Goal: Contribute content: Contribute content

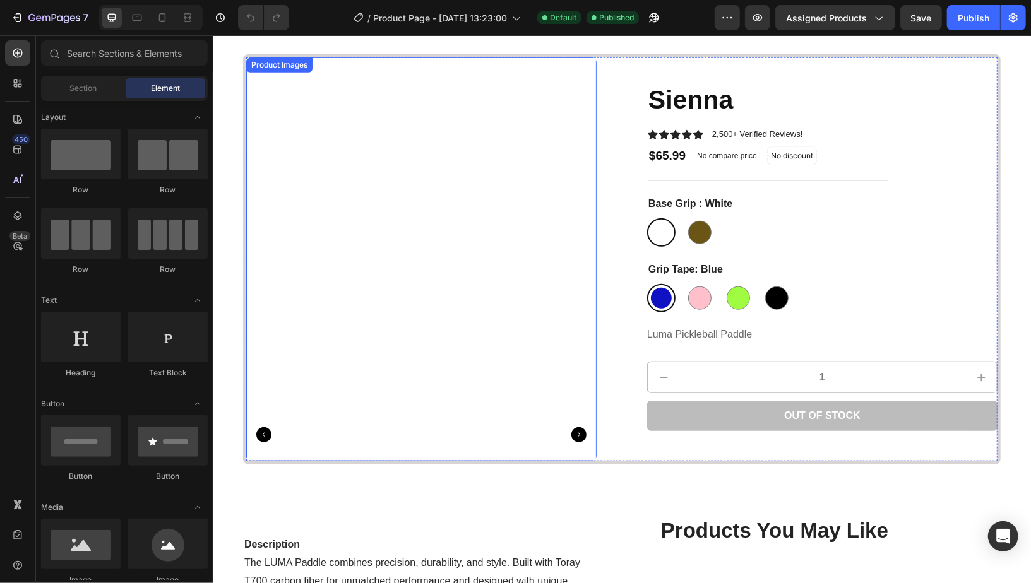
scroll to position [617, 0]
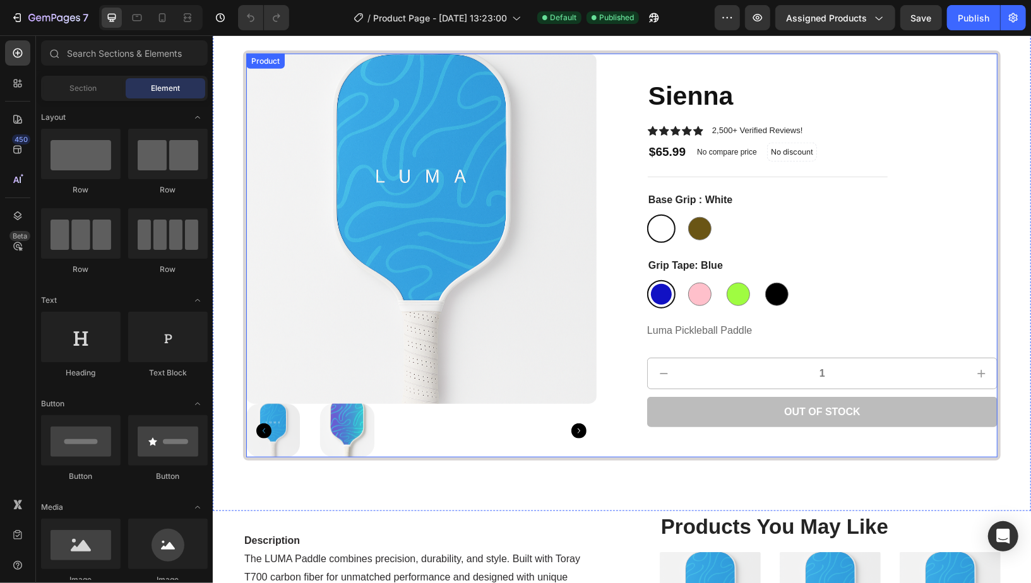
click at [613, 399] on div "Product Images Sienna Product Title Icon Icon Icon Icon Icon Icon List 2,500+ V…" at bounding box center [620, 255] width 757 height 410
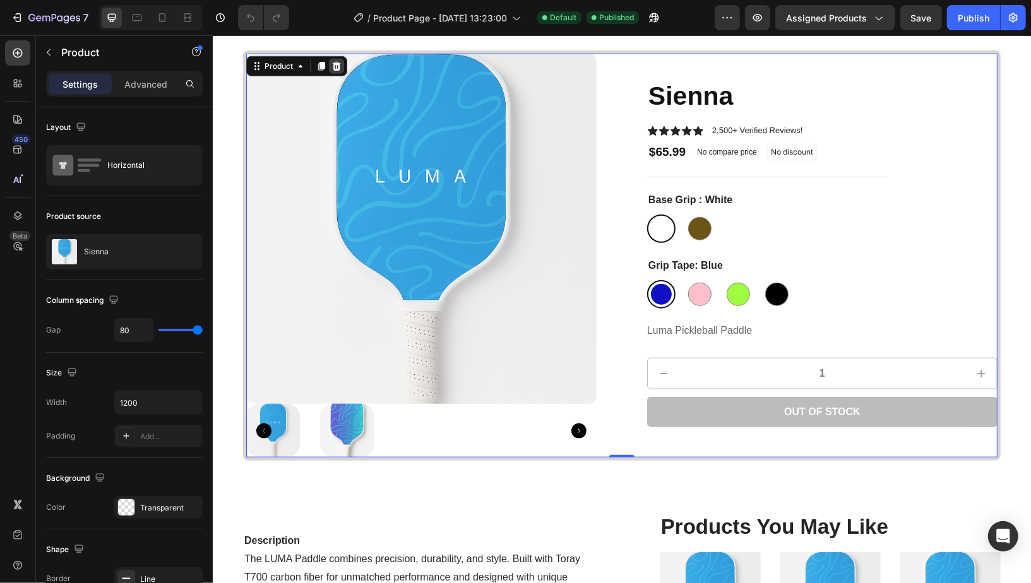
click at [336, 64] on icon at bounding box center [336, 65] width 8 height 9
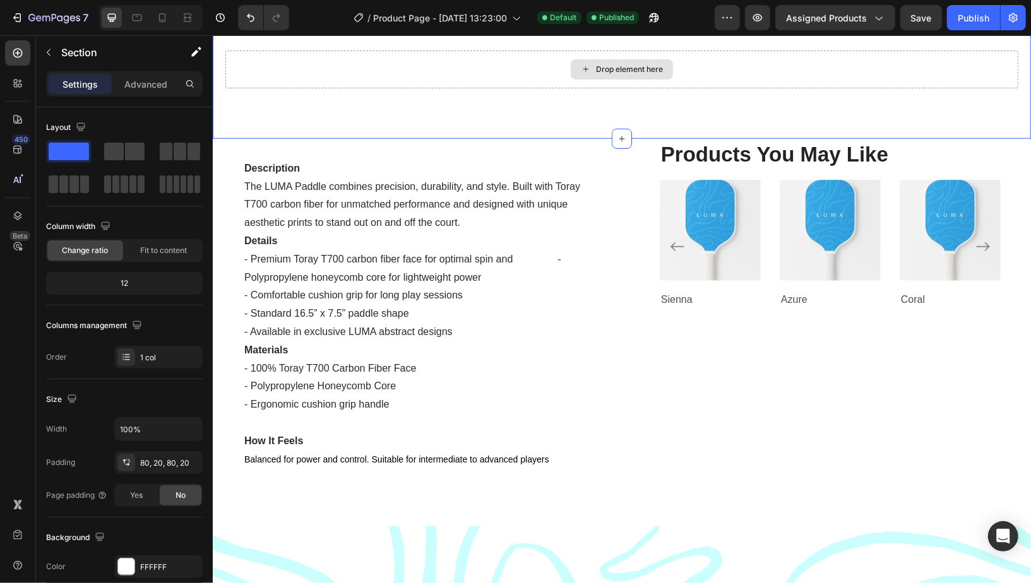
click at [360, 65] on div "Drop element here" at bounding box center [621, 69] width 793 height 38
click at [21, 146] on icon at bounding box center [17, 149] width 13 height 13
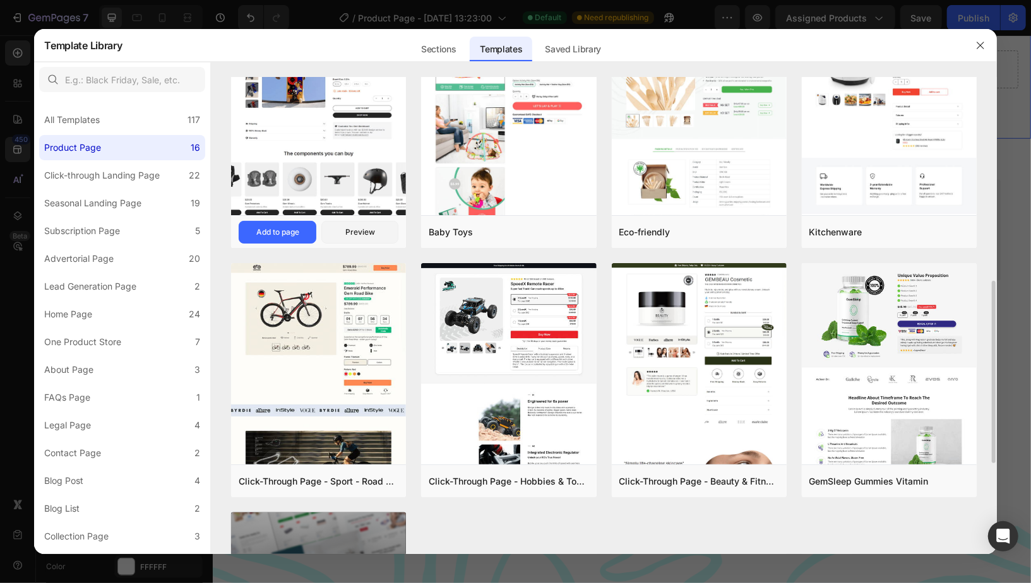
scroll to position [532, 0]
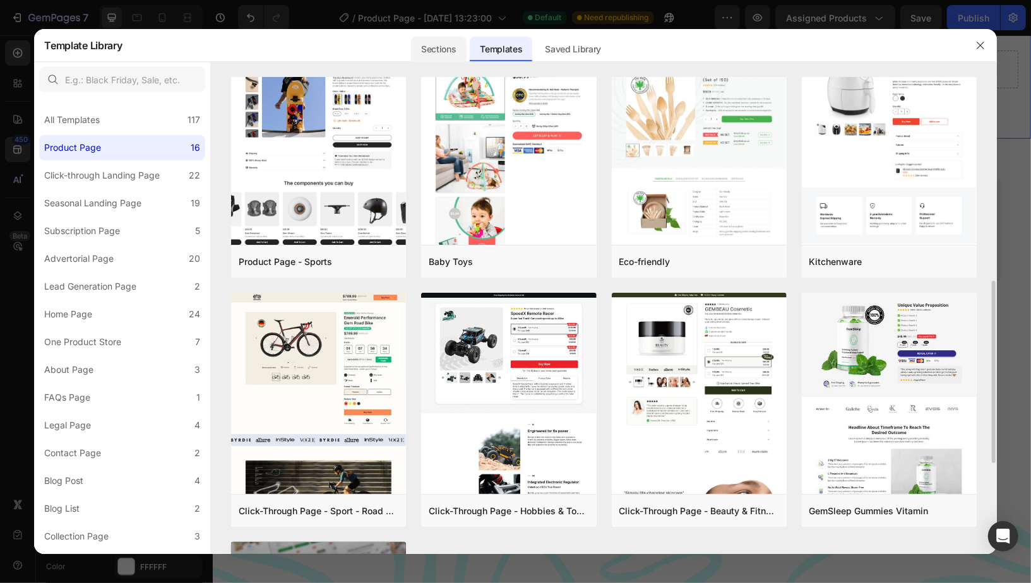
click at [437, 53] on div "Sections" at bounding box center [438, 49] width 55 height 25
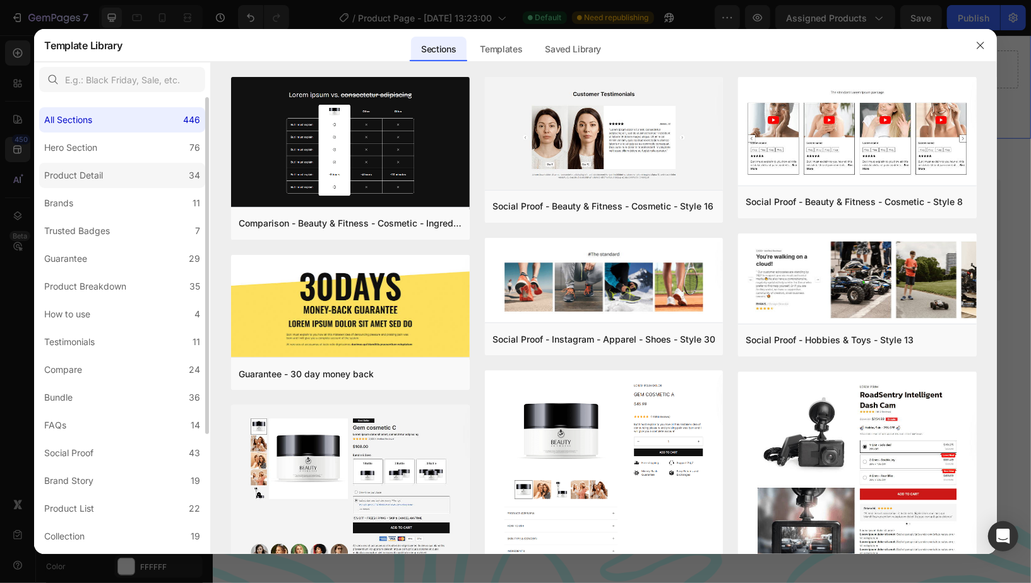
click at [109, 186] on label "Product Detail 34" at bounding box center [122, 175] width 166 height 25
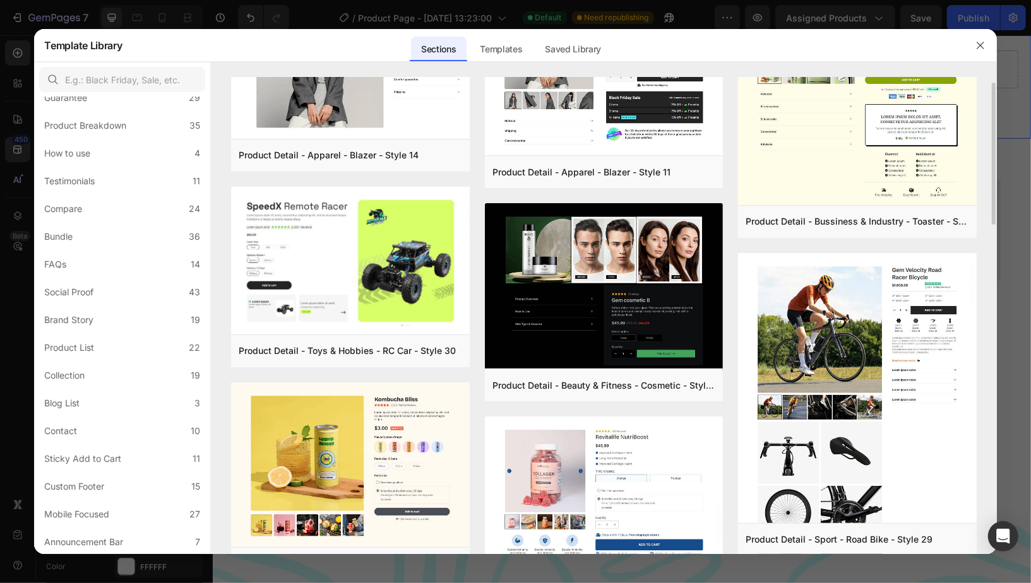
scroll to position [0, 0]
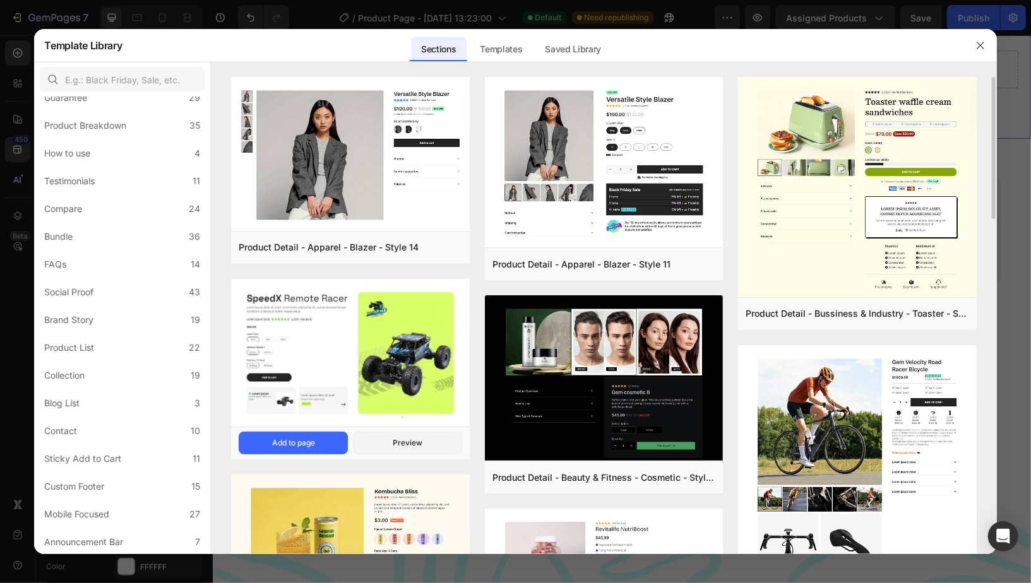
click at [389, 363] on img at bounding box center [350, 353] width 238 height 150
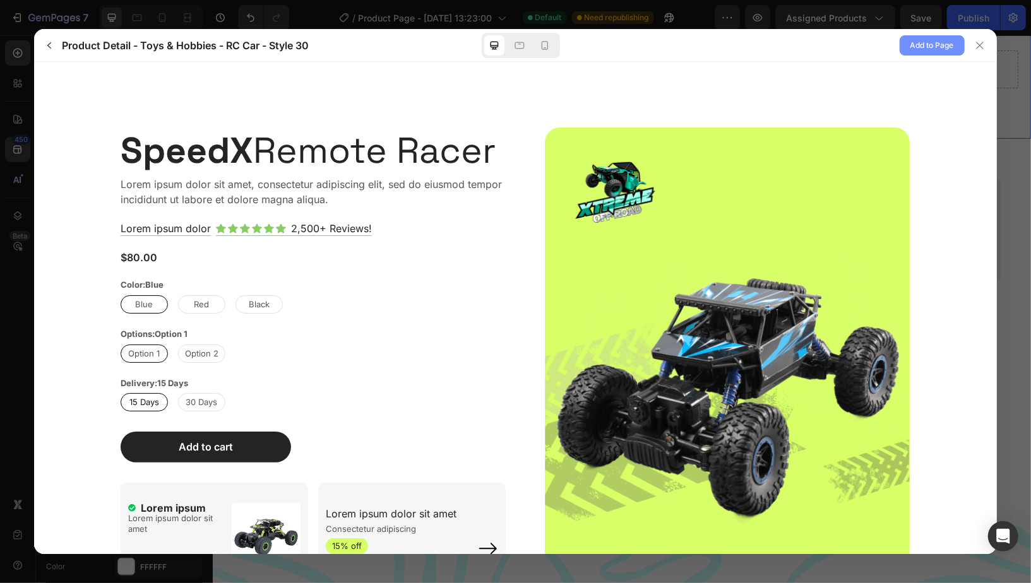
click at [913, 45] on span "Add to Page" at bounding box center [932, 45] width 44 height 15
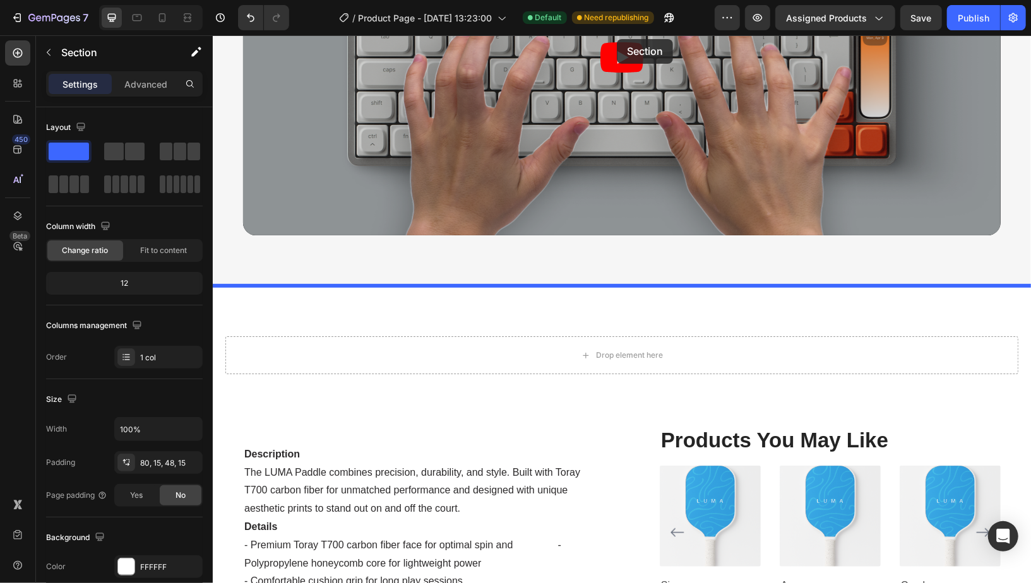
scroll to position [274, 0]
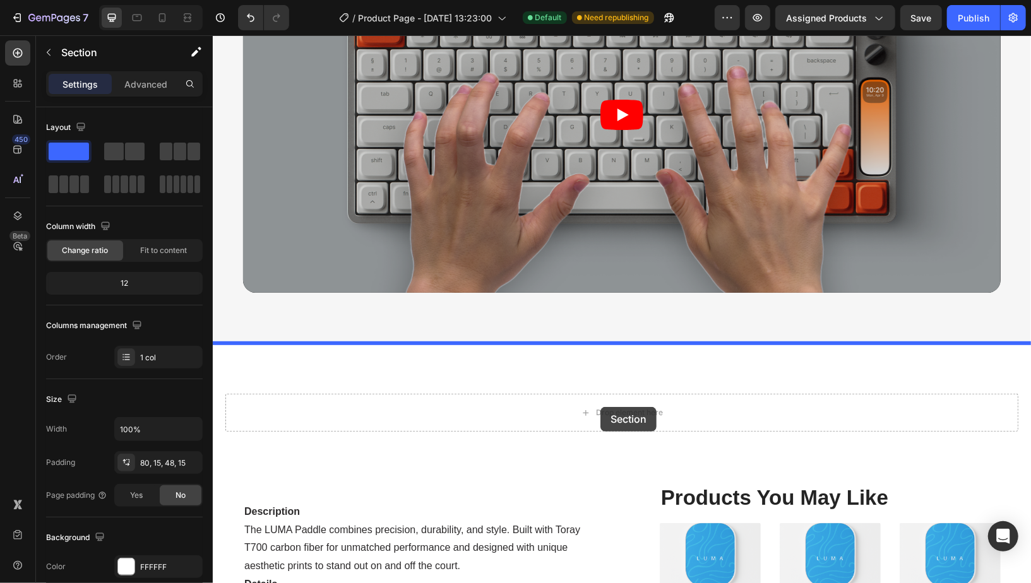
drag, startPoint x: 611, startPoint y: 115, endPoint x: 600, endPoint y: 406, distance: 291.8
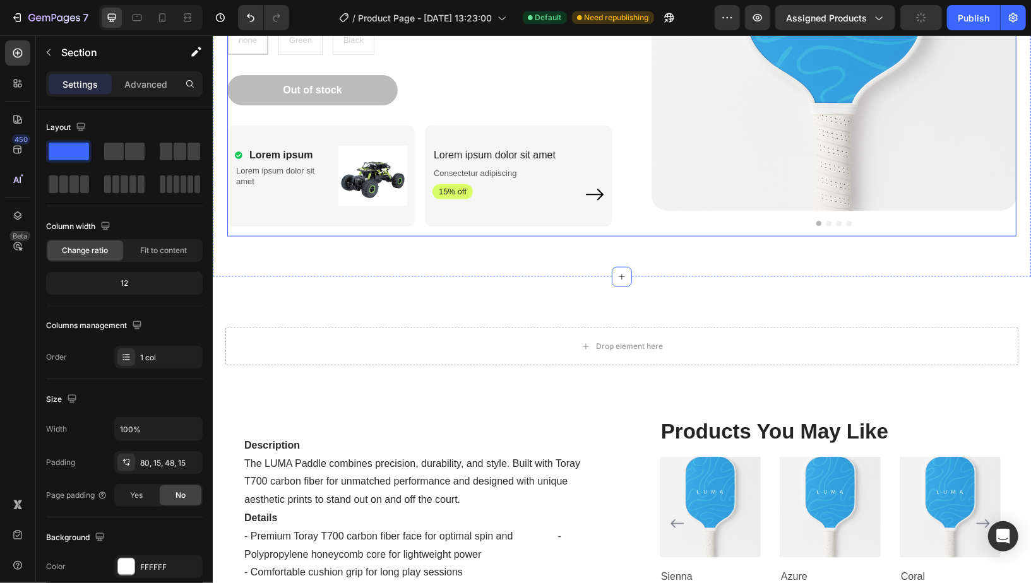
scroll to position [822, 0]
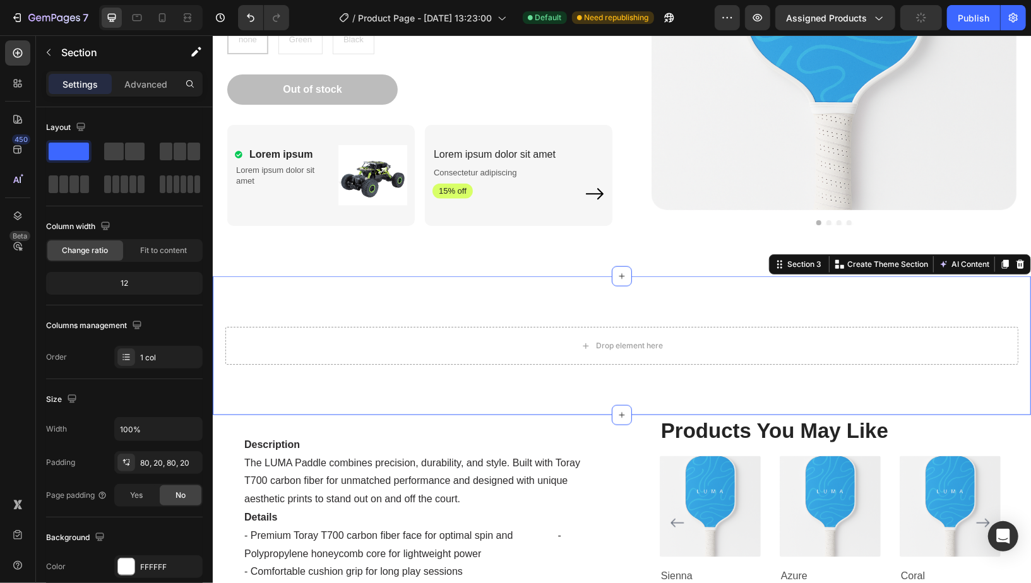
click at [634, 304] on div "Drop element here Section 3 You can create reusable sections Create Theme Secti…" at bounding box center [621, 345] width 818 height 139
click at [1022, 268] on icon at bounding box center [1019, 264] width 10 height 10
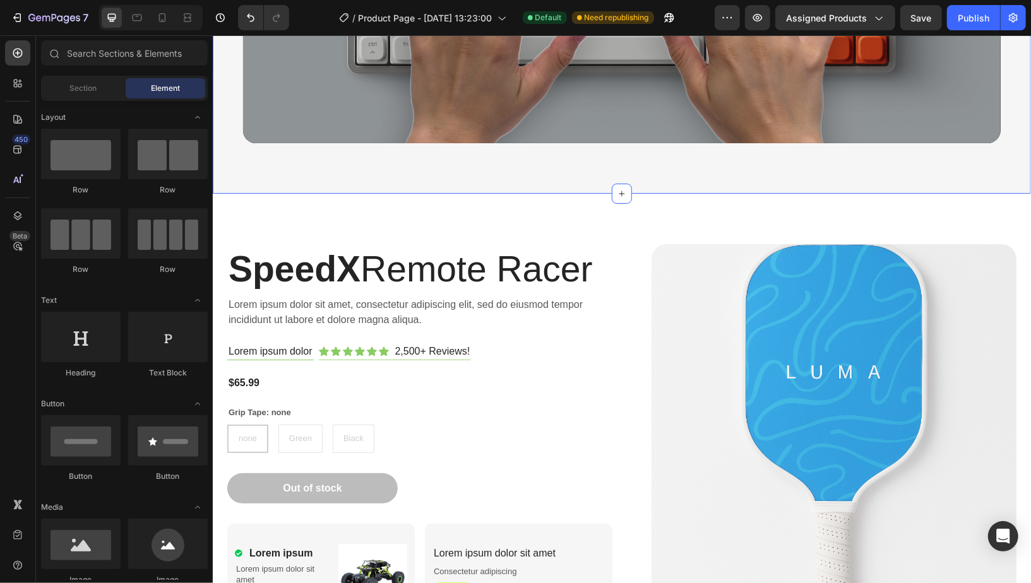
scroll to position [352, 0]
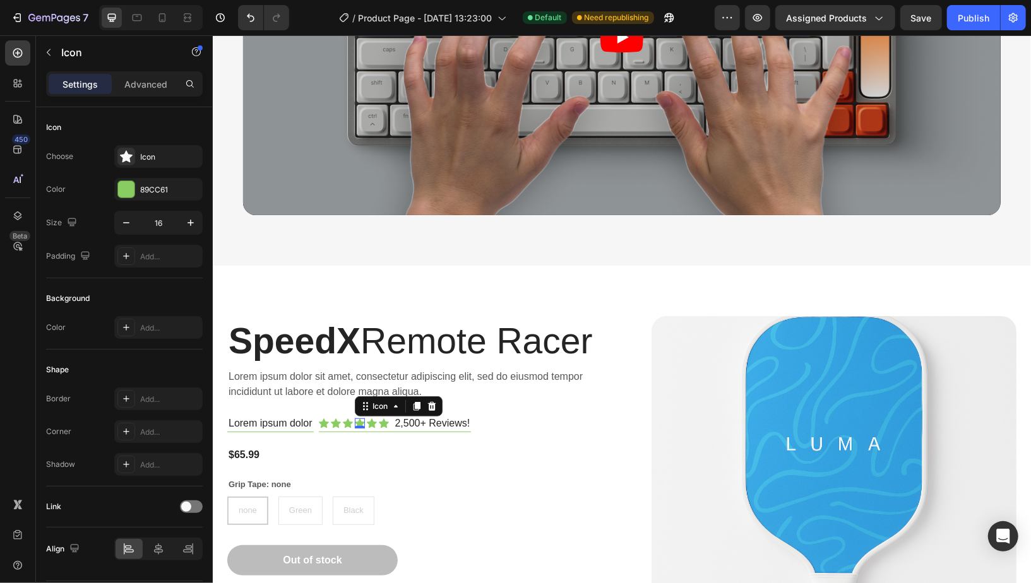
click at [362, 421] on icon at bounding box center [359, 422] width 10 height 9
click at [328, 421] on div "Icon Icon Icon Icon Icon Icon" at bounding box center [353, 423] width 70 height 10
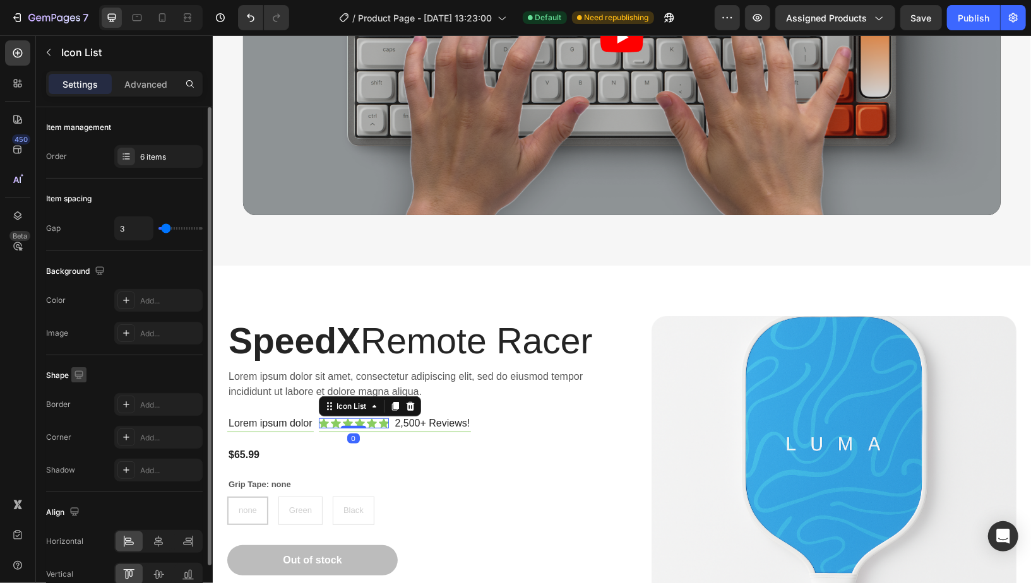
scroll to position [61, 0]
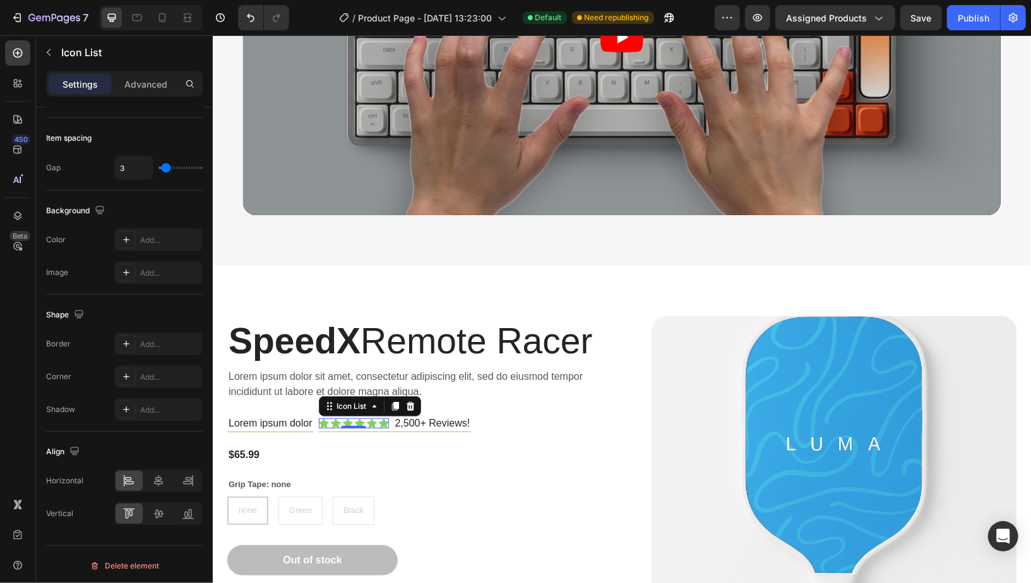
click at [377, 424] on div "Icon Icon Icon Icon Icon Icon" at bounding box center [353, 423] width 70 height 10
click at [381, 423] on div "Icon" at bounding box center [383, 423] width 10 height 10
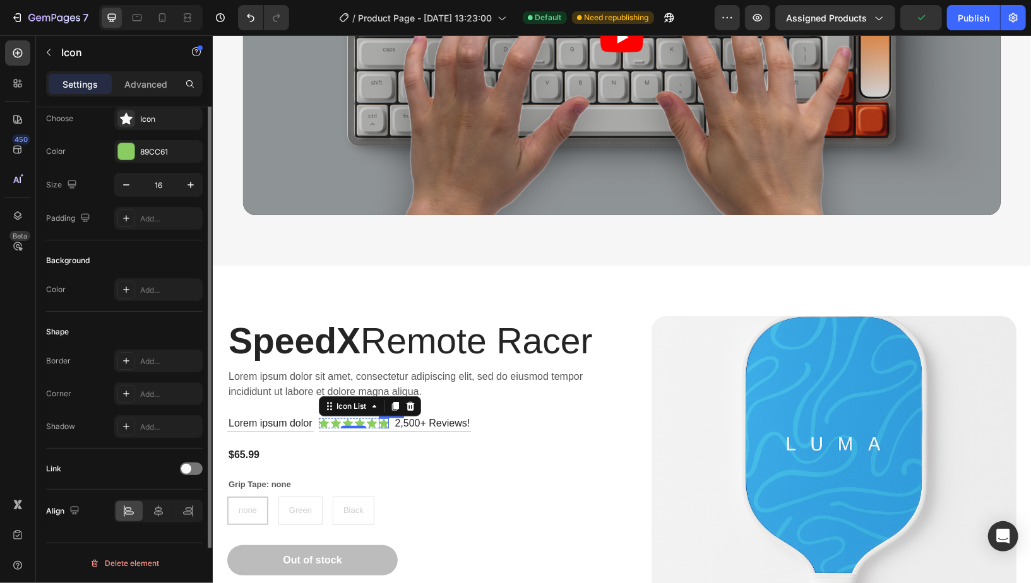
scroll to position [0, 0]
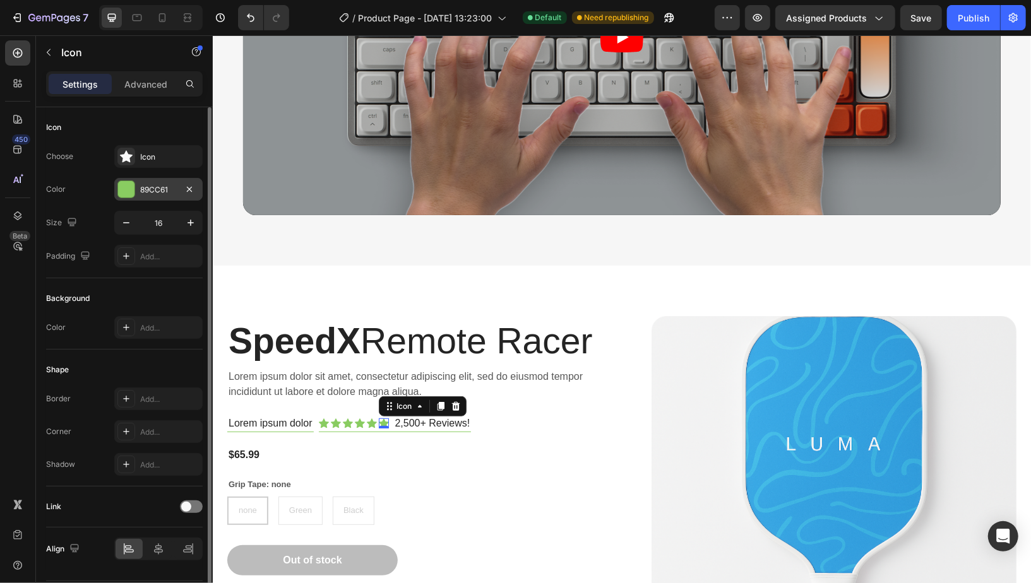
click at [176, 186] on div "89CC61" at bounding box center [158, 189] width 37 height 11
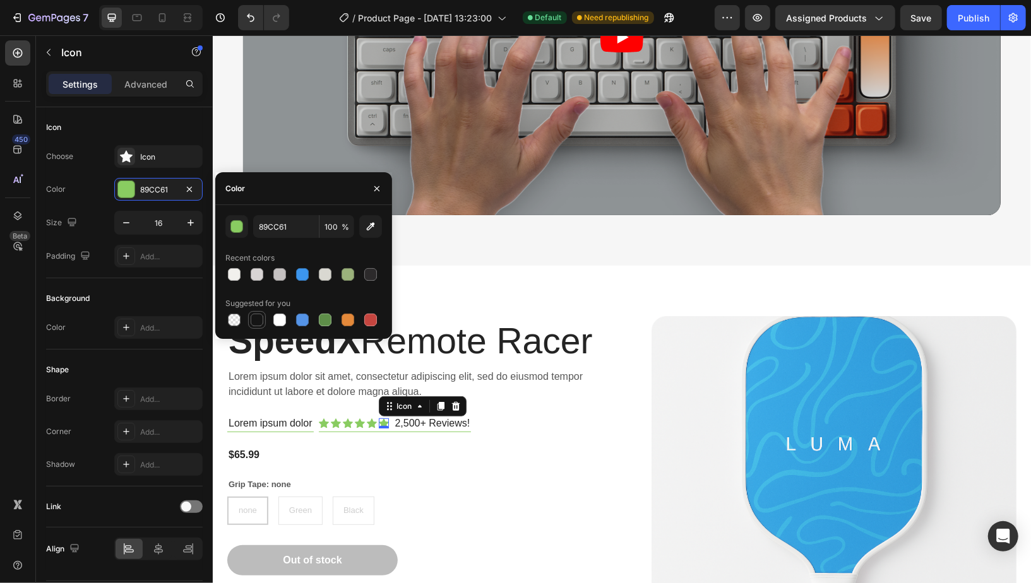
click at [260, 320] on div at bounding box center [257, 320] width 13 height 13
type input "151515"
click at [368, 422] on div "Icon 0" at bounding box center [371, 423] width 10 height 10
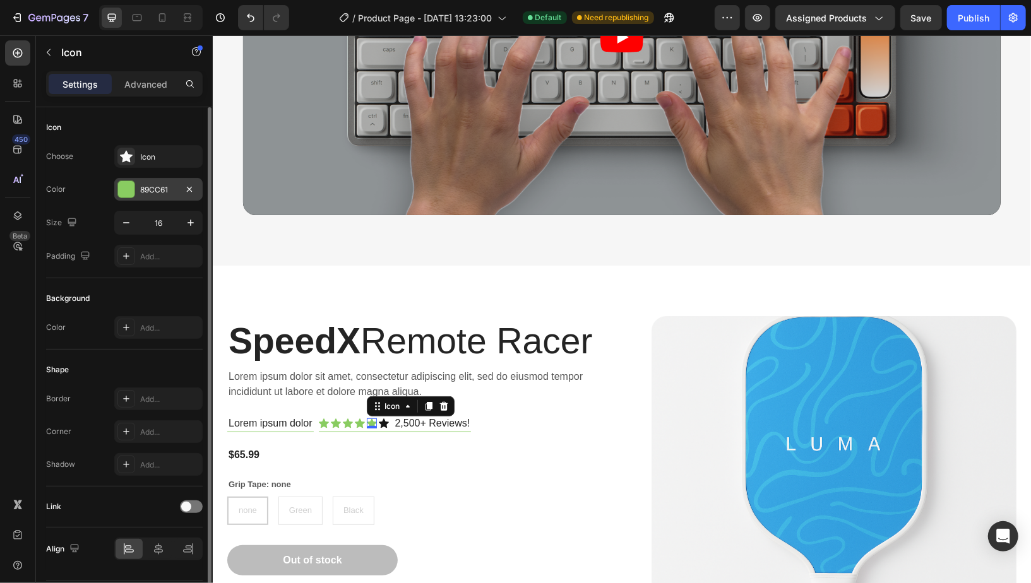
click at [161, 190] on div "89CC61" at bounding box center [158, 189] width 37 height 11
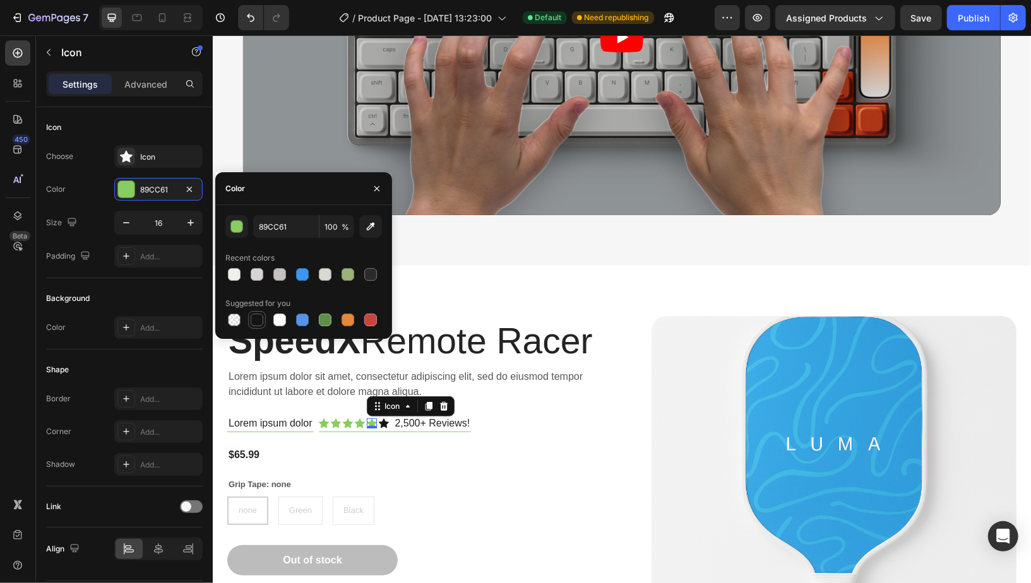
click at [260, 326] on div at bounding box center [256, 319] width 15 height 15
type input "151515"
click at [360, 420] on icon at bounding box center [359, 423] width 10 height 10
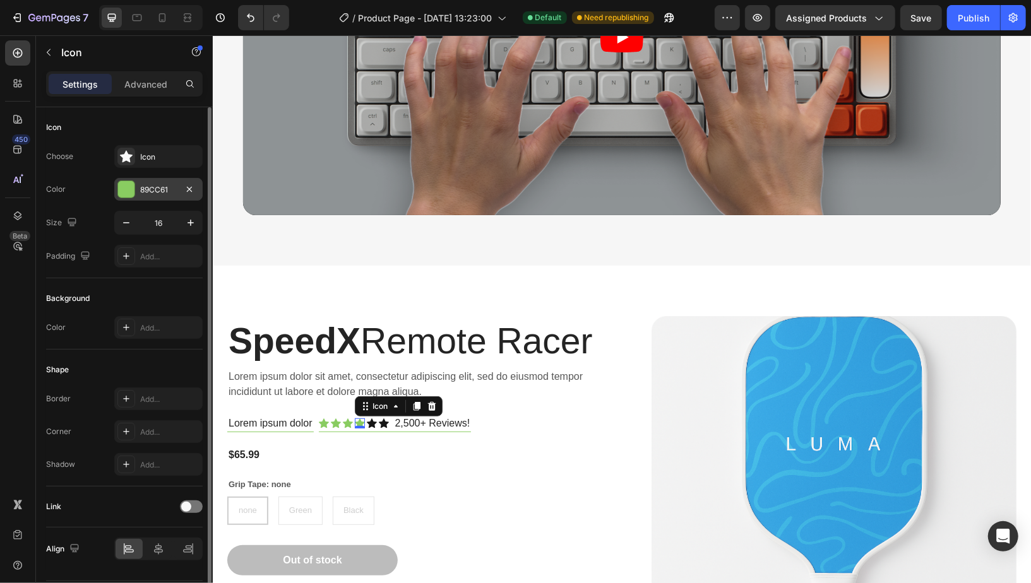
click at [169, 185] on div "89CC61" at bounding box center [158, 189] width 37 height 11
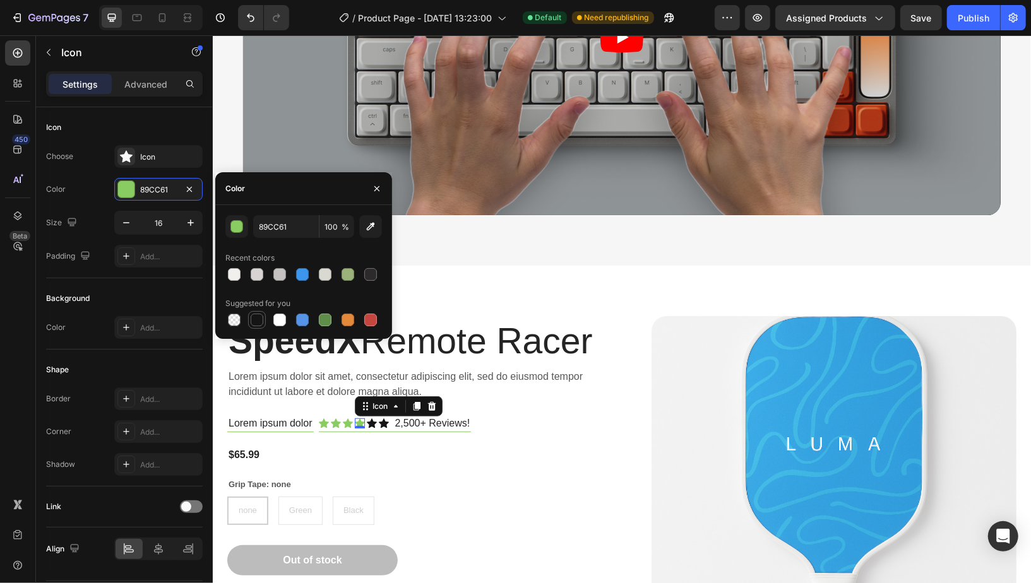
click at [262, 323] on div at bounding box center [257, 320] width 13 height 13
type input "151515"
click at [350, 423] on div "Icon" at bounding box center [347, 423] width 10 height 10
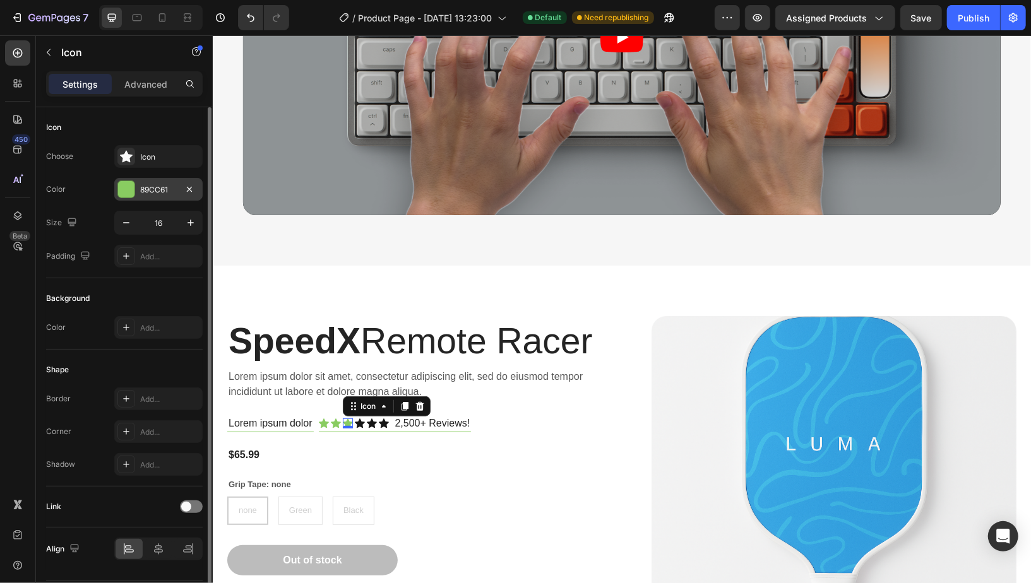
click at [193, 186] on icon "button" at bounding box center [189, 189] width 10 height 10
click at [167, 186] on div "Add..." at bounding box center [169, 189] width 59 height 11
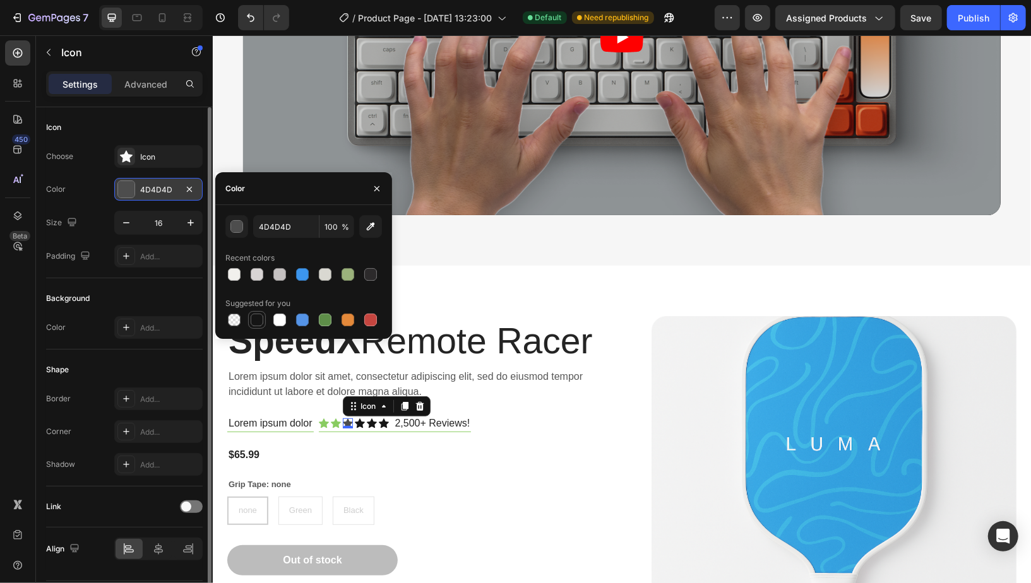
click at [263, 321] on div at bounding box center [257, 320] width 13 height 13
type input "151515"
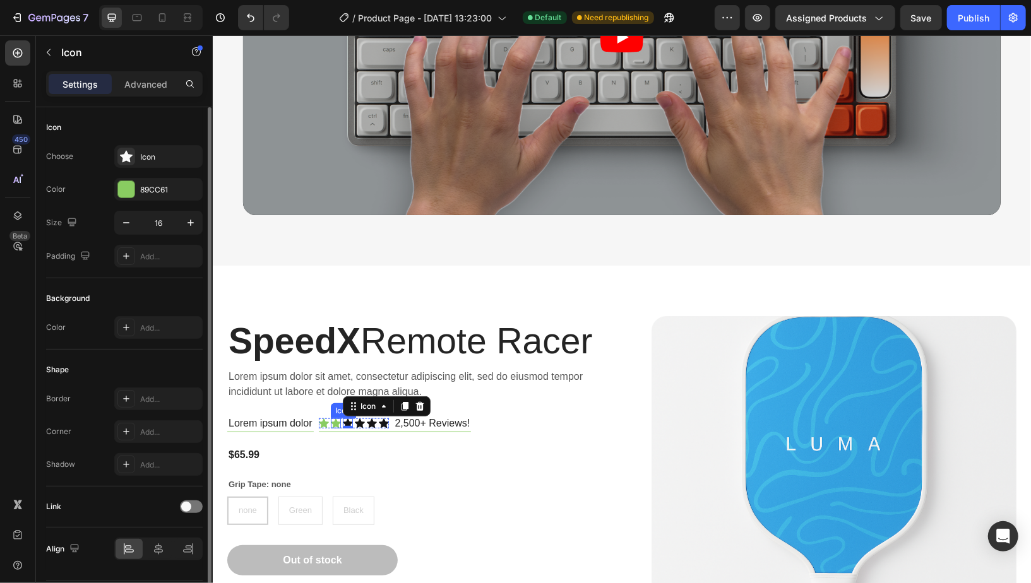
click at [335, 425] on div "Icon" at bounding box center [335, 423] width 10 height 10
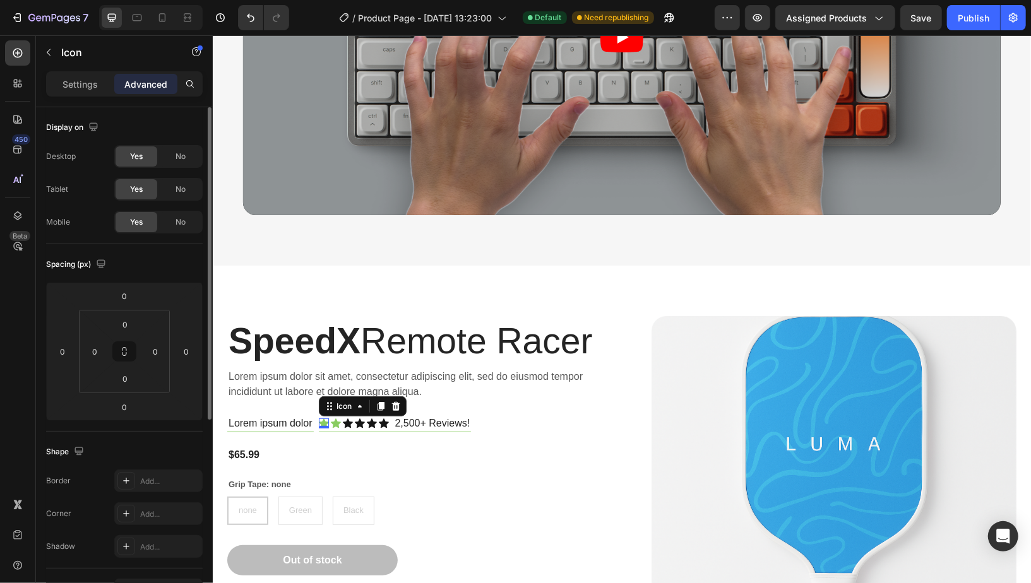
click at [320, 423] on div "Icon 0" at bounding box center [323, 423] width 10 height 10
click at [325, 423] on div "0" at bounding box center [323, 428] width 13 height 10
click at [339, 423] on icon at bounding box center [335, 423] width 10 height 10
click at [337, 423] on icon at bounding box center [335, 422] width 10 height 9
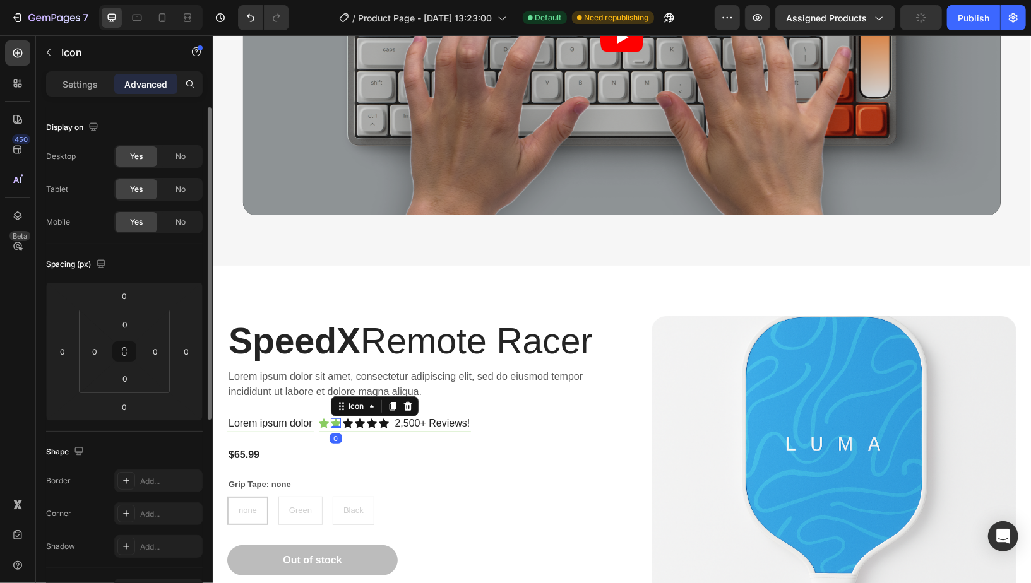
click at [337, 423] on icon at bounding box center [335, 422] width 10 height 9
click at [410, 466] on div "SpeedX Remote Racer Heading Lorem ipsum dolor sit amet, consectetur adipiscing …" at bounding box center [419, 511] width 385 height 391
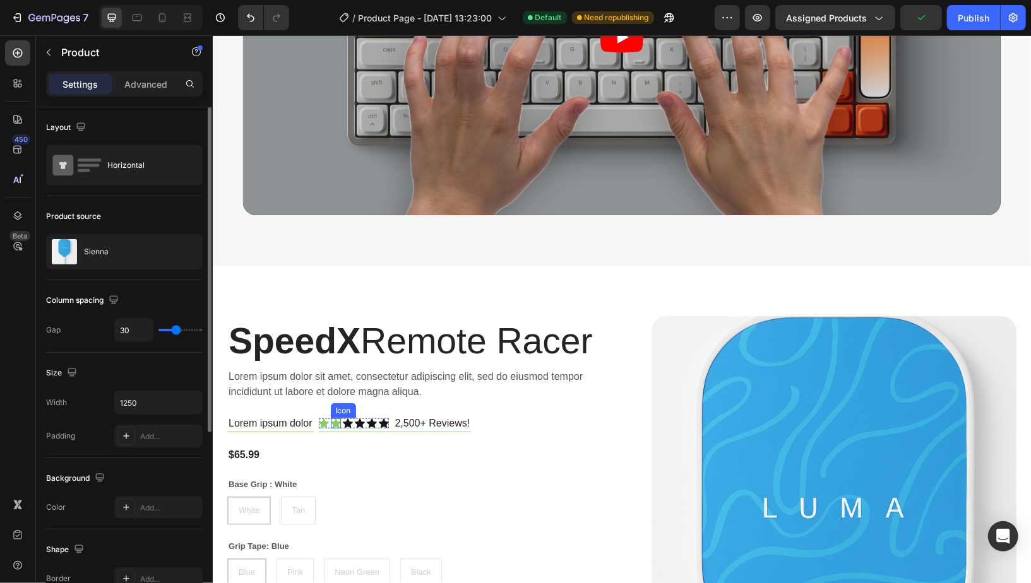
click at [338, 423] on icon at bounding box center [335, 423] width 10 height 10
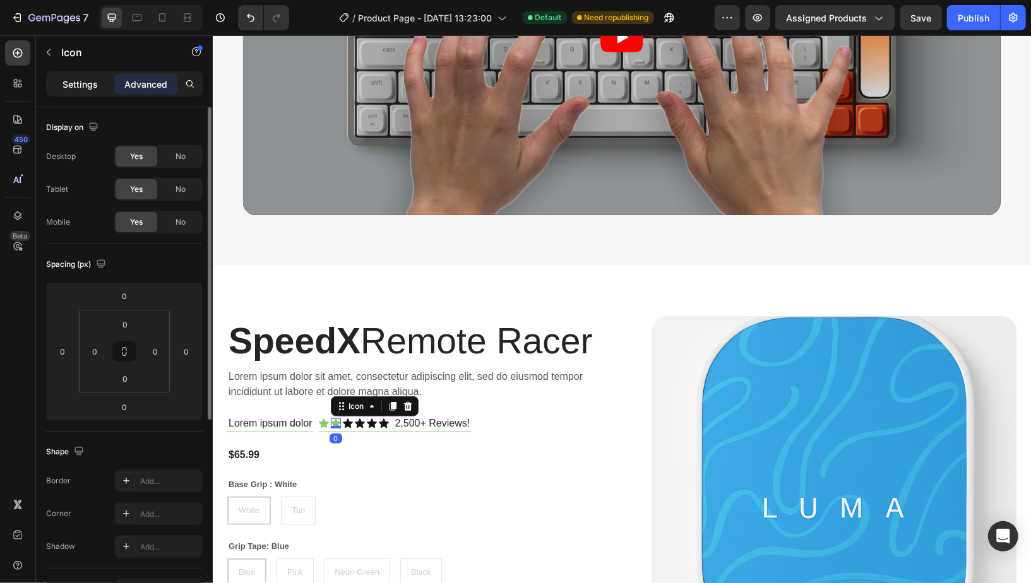
click at [76, 91] on div "Settings" at bounding box center [80, 84] width 63 height 20
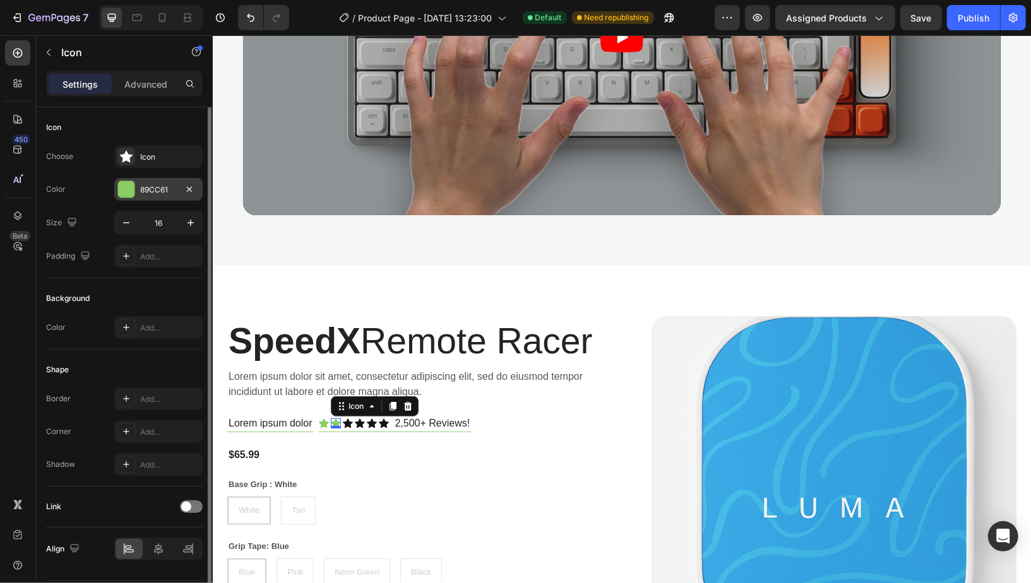
click at [138, 197] on div "89CC61" at bounding box center [158, 189] width 88 height 23
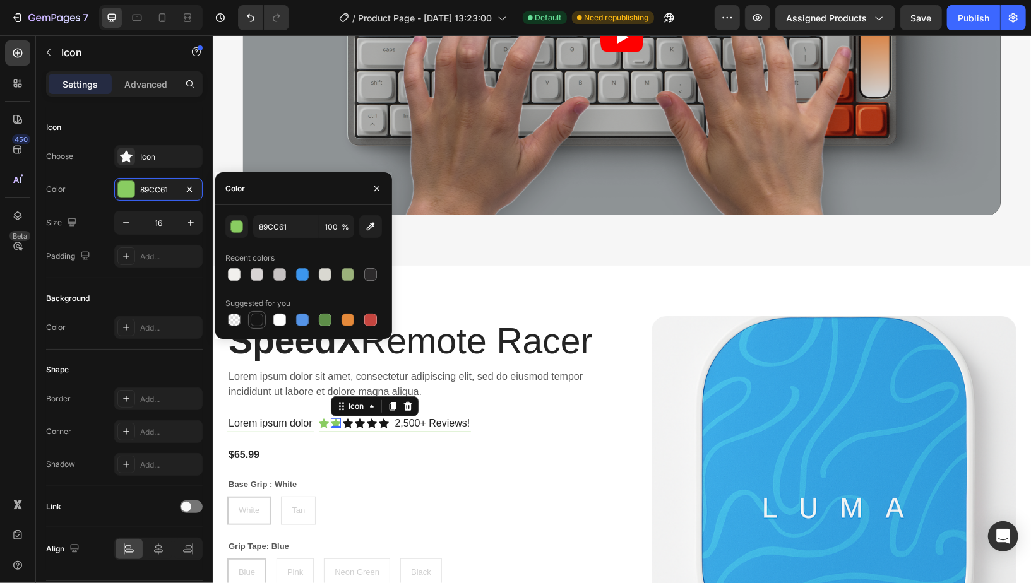
click at [260, 320] on div at bounding box center [257, 320] width 13 height 13
type input "151515"
click at [323, 423] on div "Icon" at bounding box center [323, 423] width 10 height 10
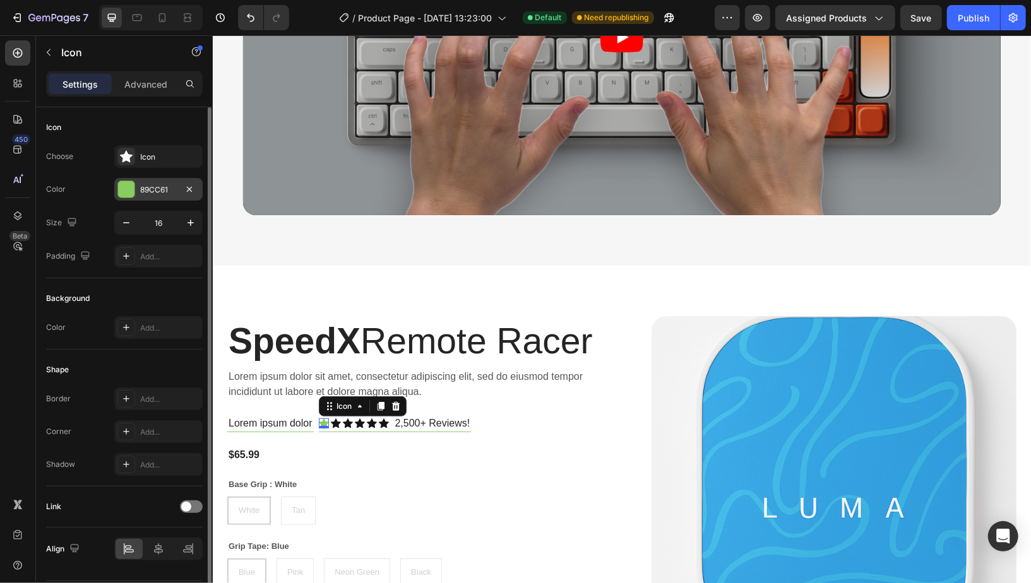
click at [162, 185] on div "89CC61" at bounding box center [158, 189] width 37 height 11
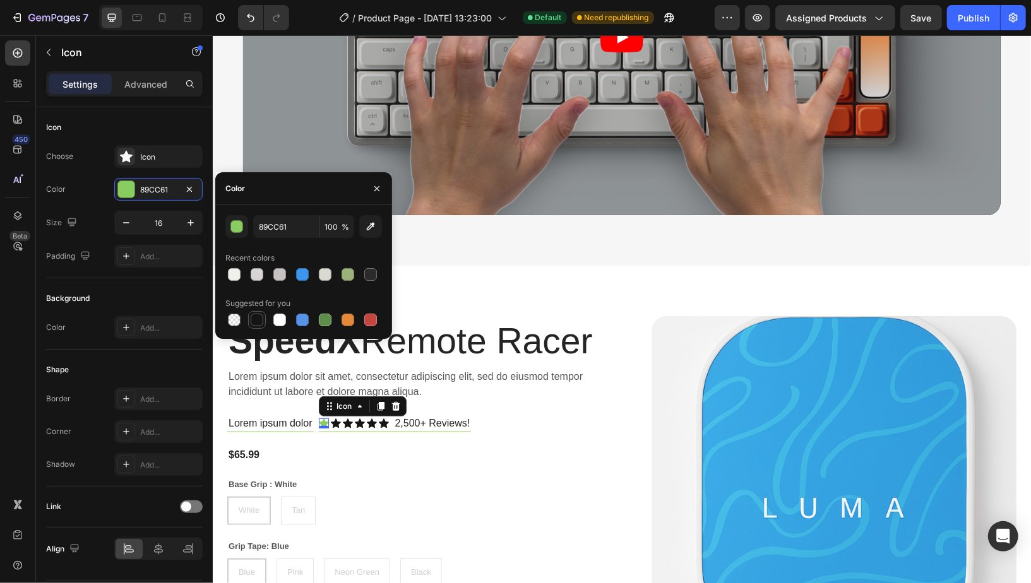
click at [261, 323] on div at bounding box center [257, 320] width 13 height 13
type input "151515"
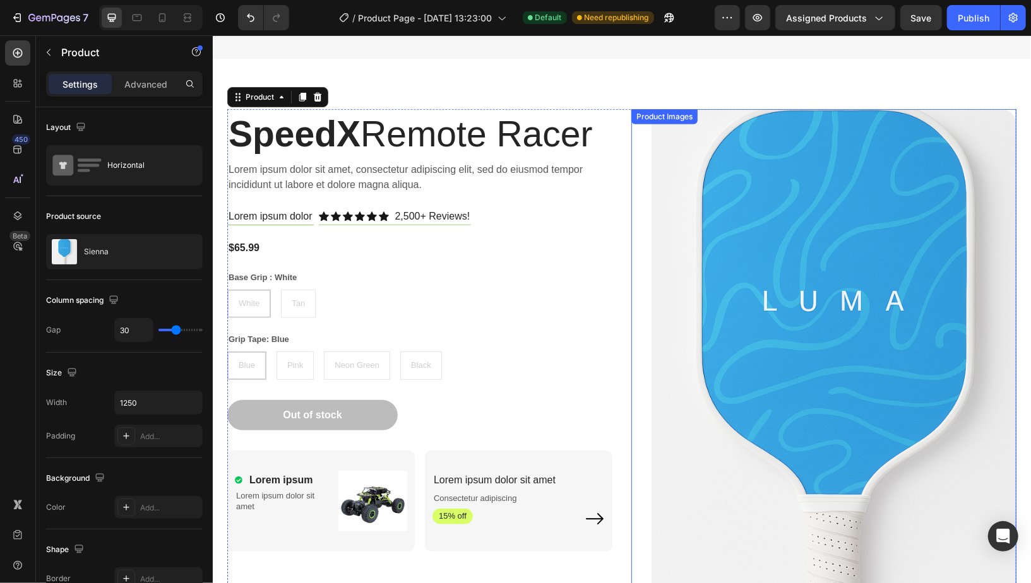
scroll to position [581, 0]
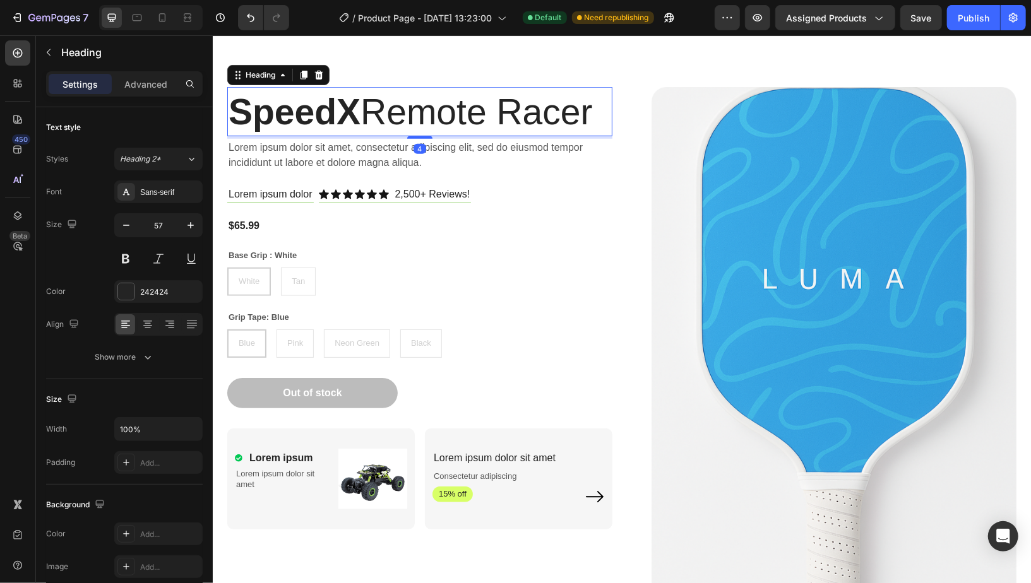
click at [515, 121] on h2 "SpeedX Remote Racer" at bounding box center [419, 110] width 385 height 49
click at [515, 121] on p "SpeedX Remote Racer" at bounding box center [419, 111] width 382 height 47
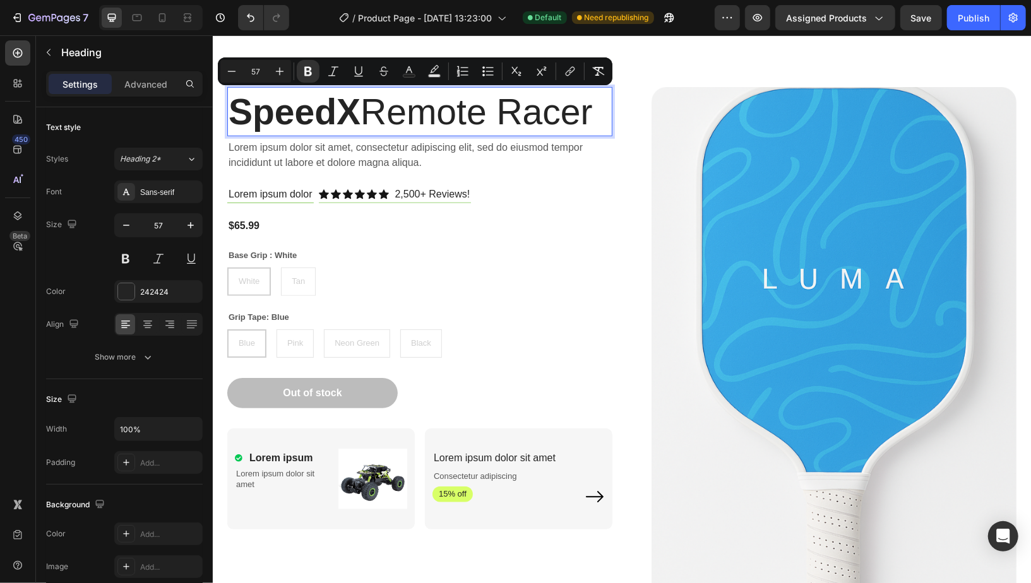
click at [273, 104] on strong "SpeedX" at bounding box center [294, 111] width 132 height 40
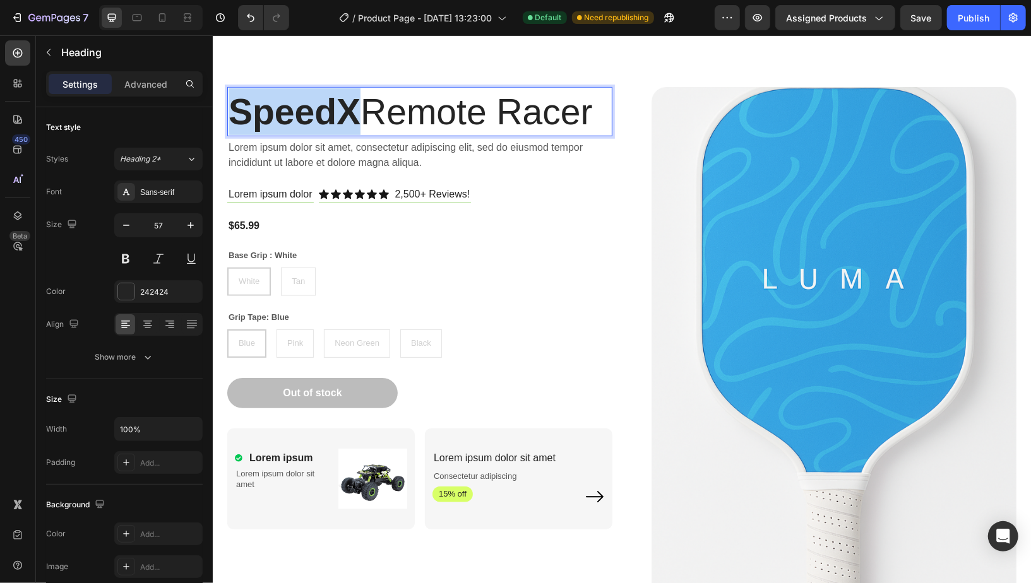
click at [273, 104] on strong "SpeedX" at bounding box center [294, 111] width 132 height 40
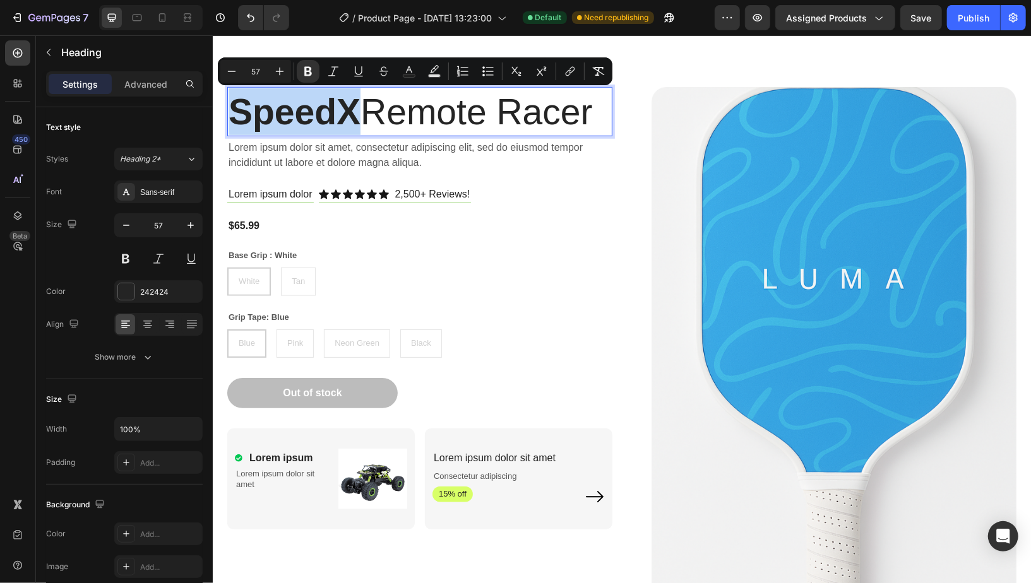
click at [273, 104] on strong "SpeedX" at bounding box center [294, 111] width 132 height 40
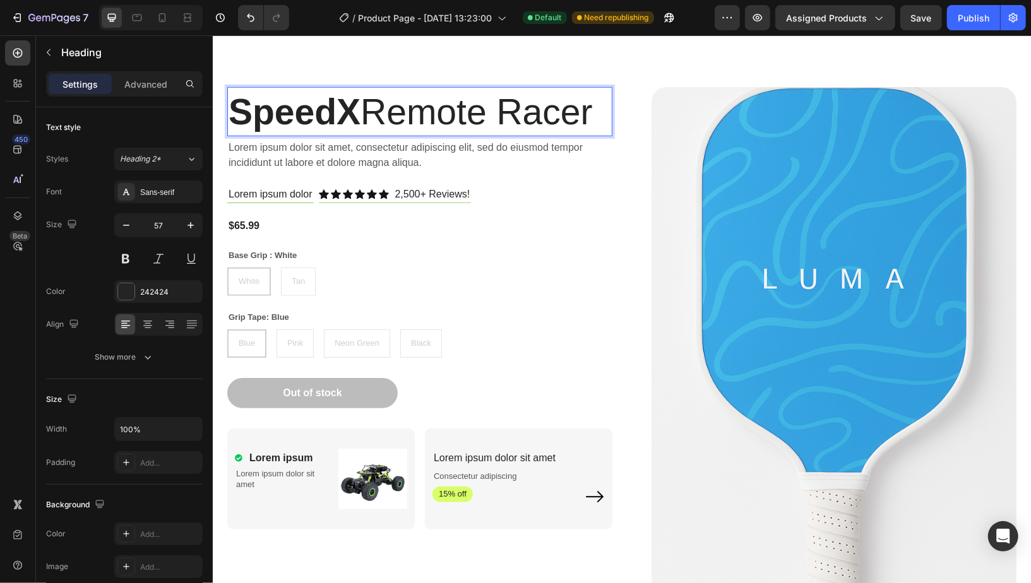
click at [274, 105] on strong "SpeedX" at bounding box center [294, 111] width 132 height 40
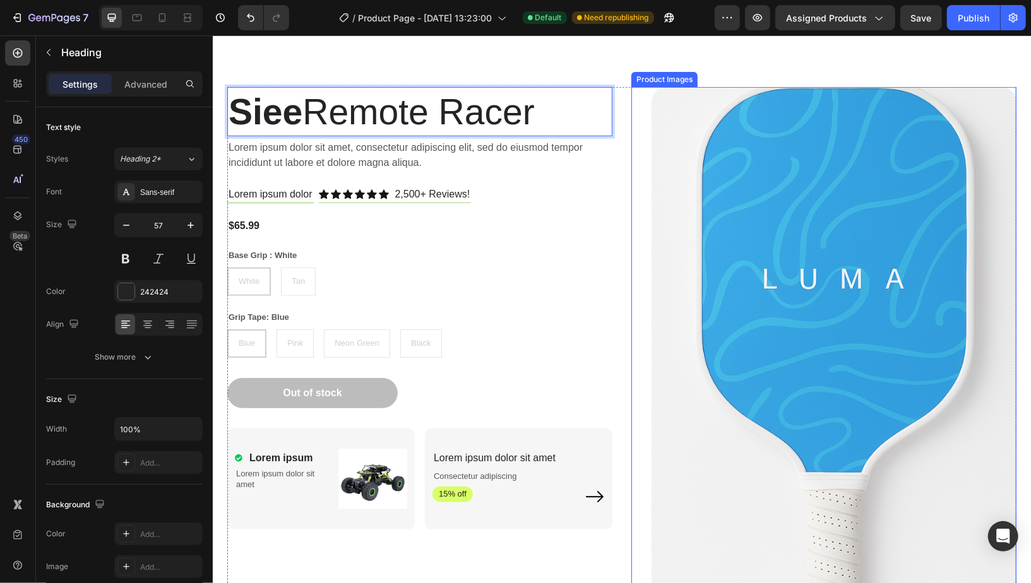
click at [682, 237] on img at bounding box center [833, 359] width 365 height 547
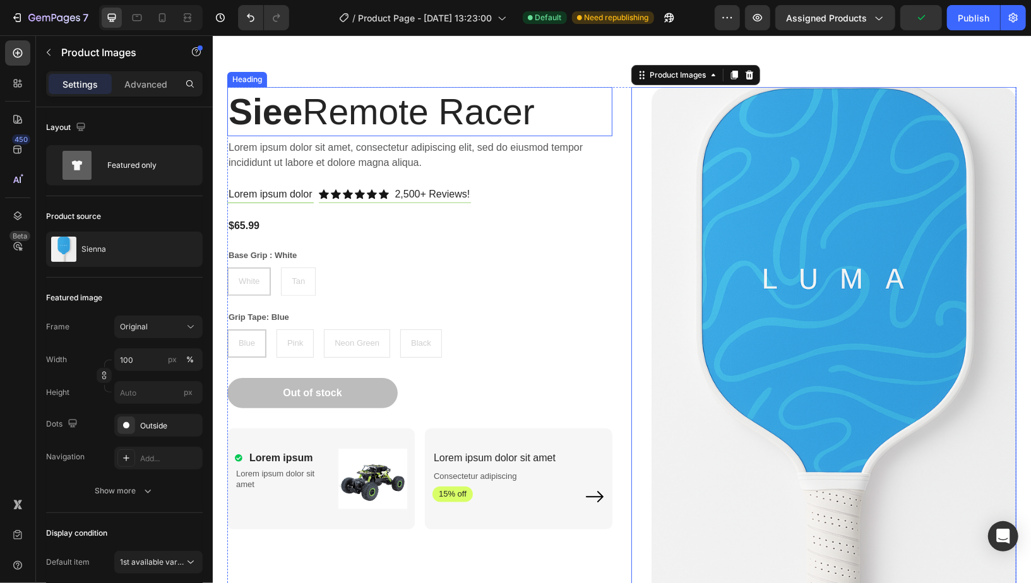
click at [300, 109] on strong "Siee" at bounding box center [265, 111] width 74 height 40
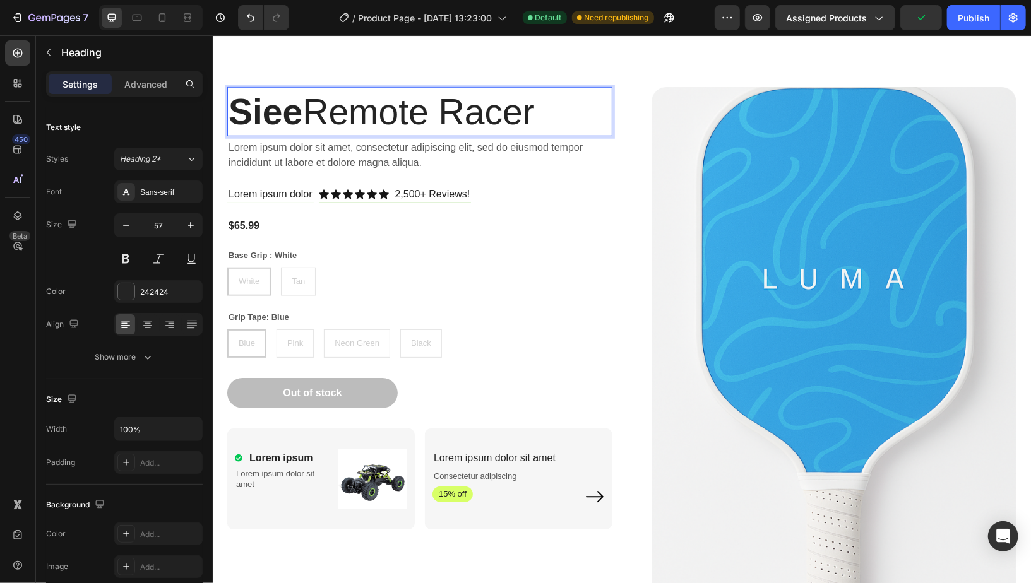
click at [305, 118] on p "Siee Remote Racer" at bounding box center [419, 111] width 382 height 47
click at [401, 114] on p "Sienna Remote Racer" at bounding box center [419, 111] width 382 height 47
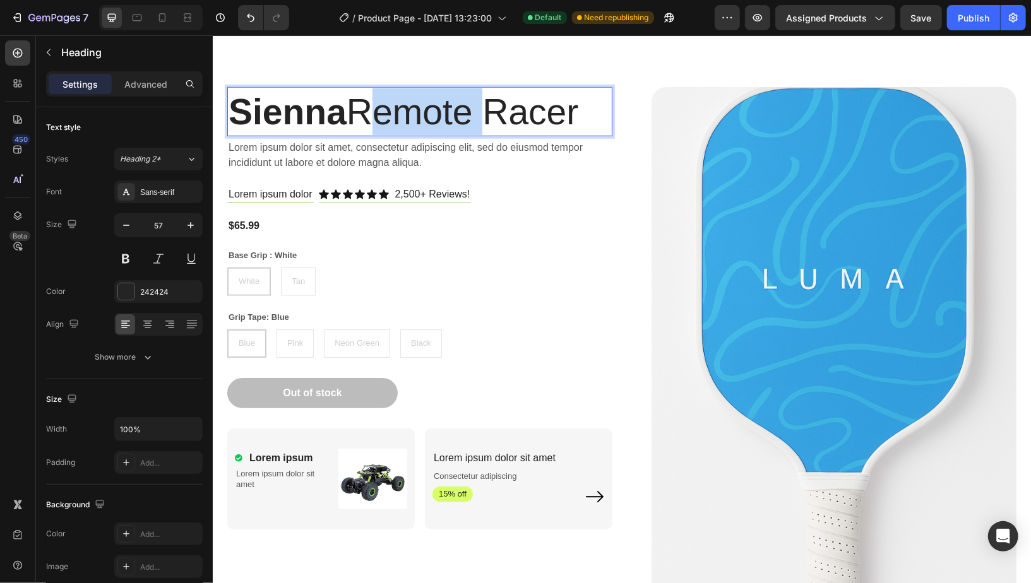
click at [401, 114] on p "Sienna Remote Racer" at bounding box center [419, 111] width 382 height 47
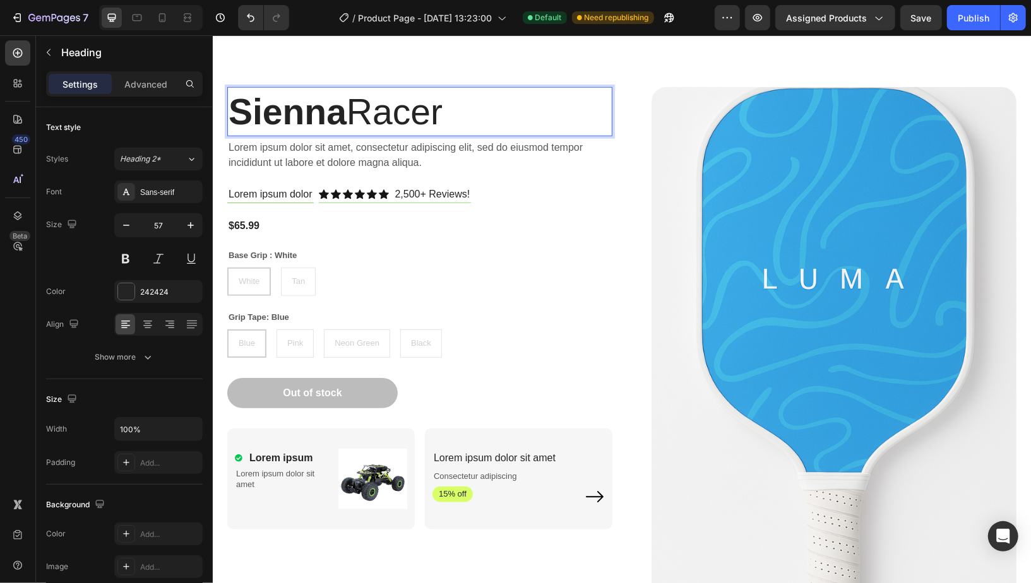
click at [419, 112] on p "Sienna Racer" at bounding box center [419, 111] width 382 height 47
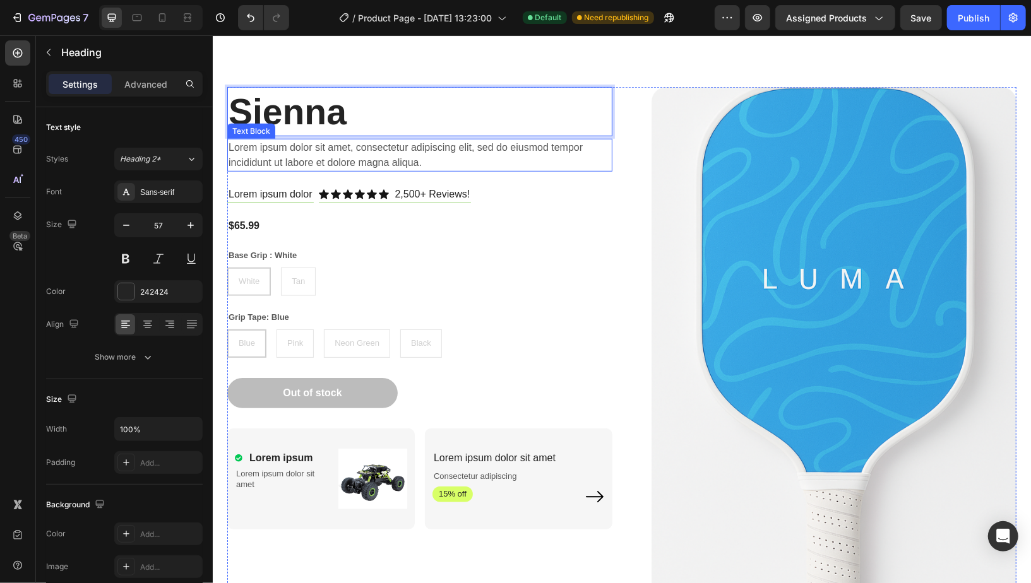
click at [457, 158] on p "Lorem ipsum dolor sit amet, consectetur adipiscing elit, sed do eiusmod tempor …" at bounding box center [419, 154] width 382 height 30
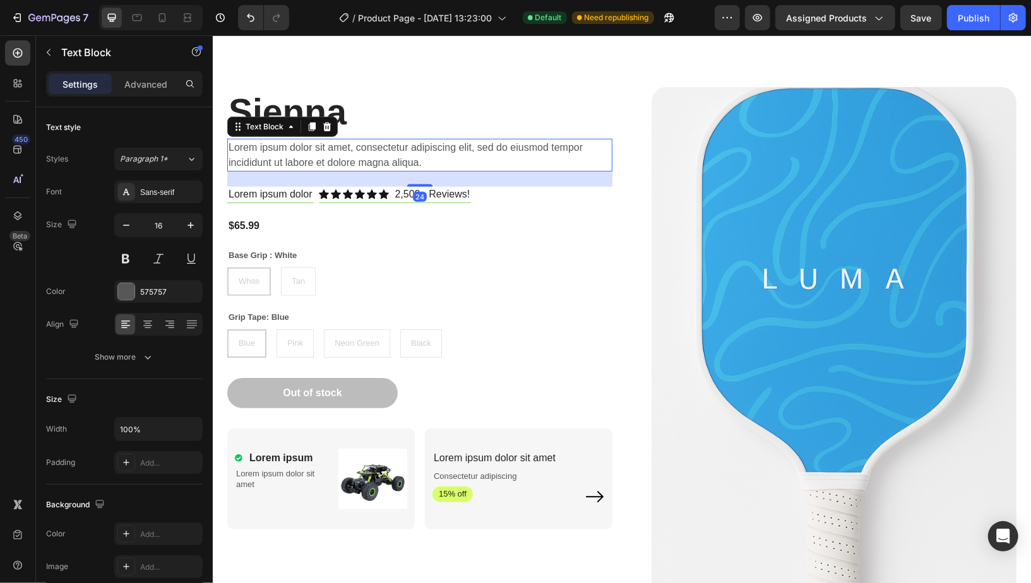
click at [457, 149] on p "Lorem ipsum dolor sit amet, consectetur adipiscing elit, sed do eiusmod tempor …" at bounding box center [419, 154] width 382 height 30
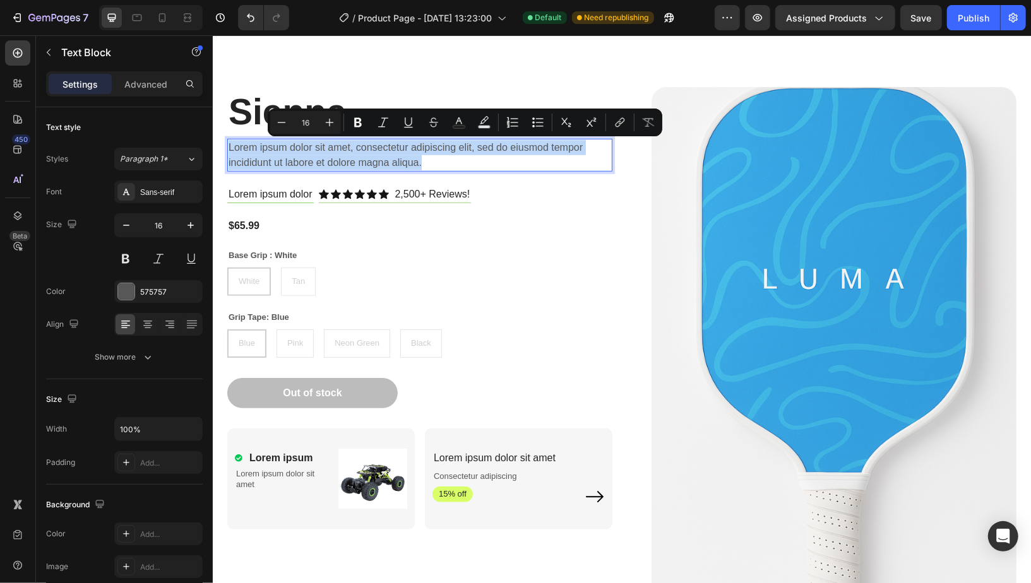
click at [457, 149] on p "Lorem ipsum dolor sit amet, consectetur adipiscing elit, sed do eiusmod tempor …" at bounding box center [419, 154] width 382 height 30
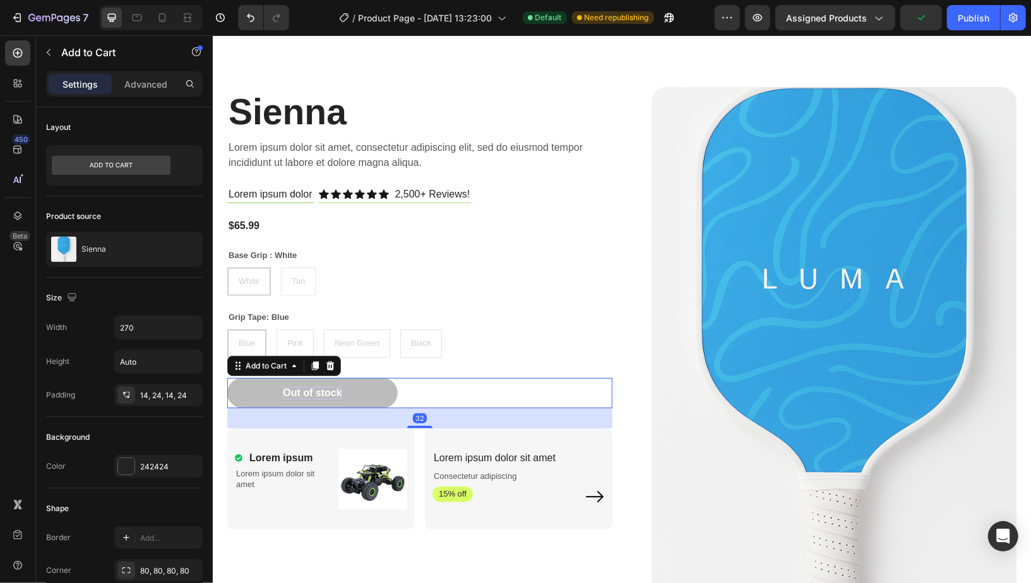
click at [312, 387] on div "Out of stock" at bounding box center [311, 392] width 59 height 13
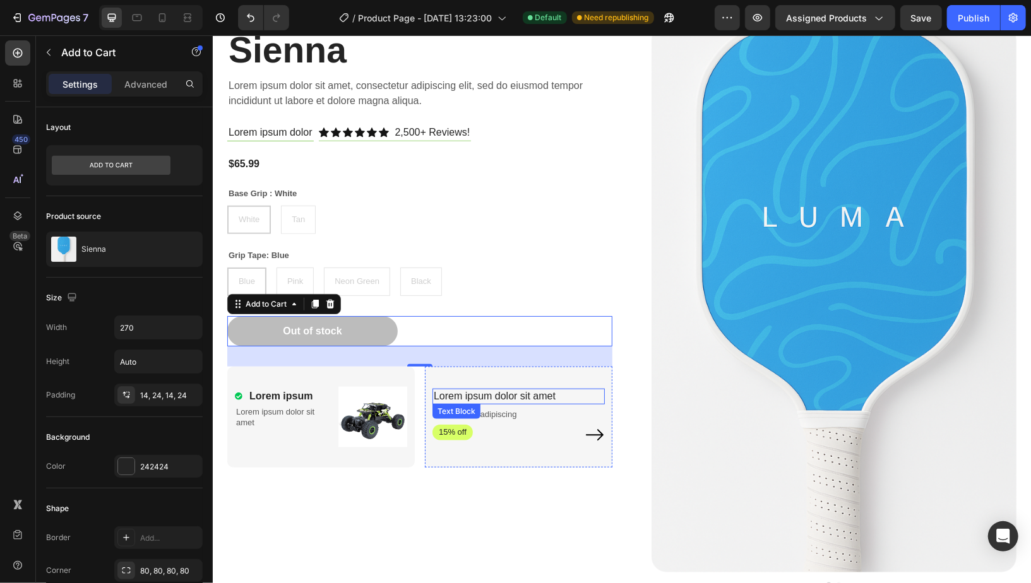
scroll to position [488, 0]
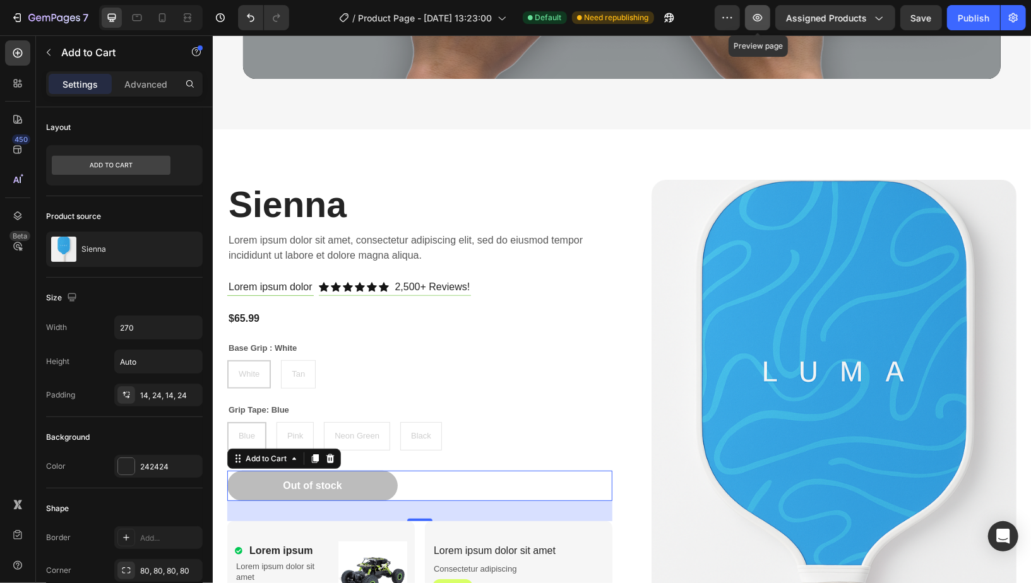
click at [762, 18] on icon "button" at bounding box center [757, 18] width 9 height 8
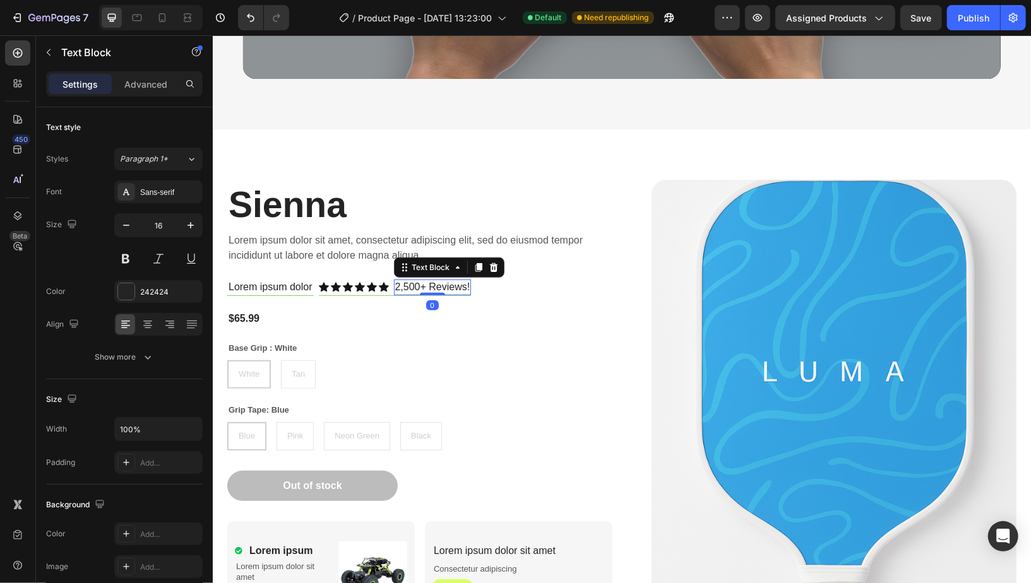
click at [411, 285] on p "2,500+ Reviews!" at bounding box center [431, 286] width 75 height 13
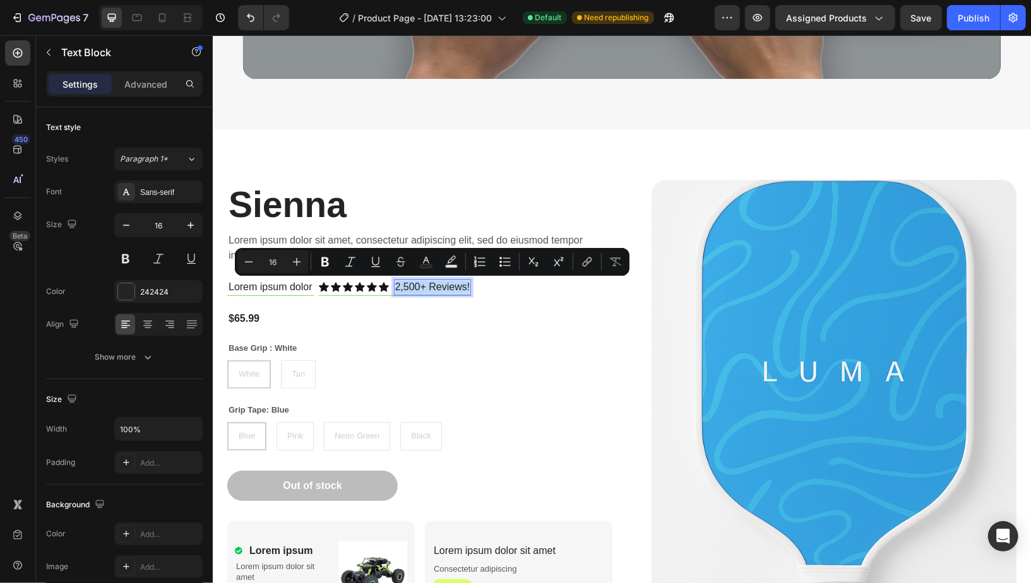
click at [411, 285] on p "2,500+ Reviews!" at bounding box center [431, 286] width 75 height 13
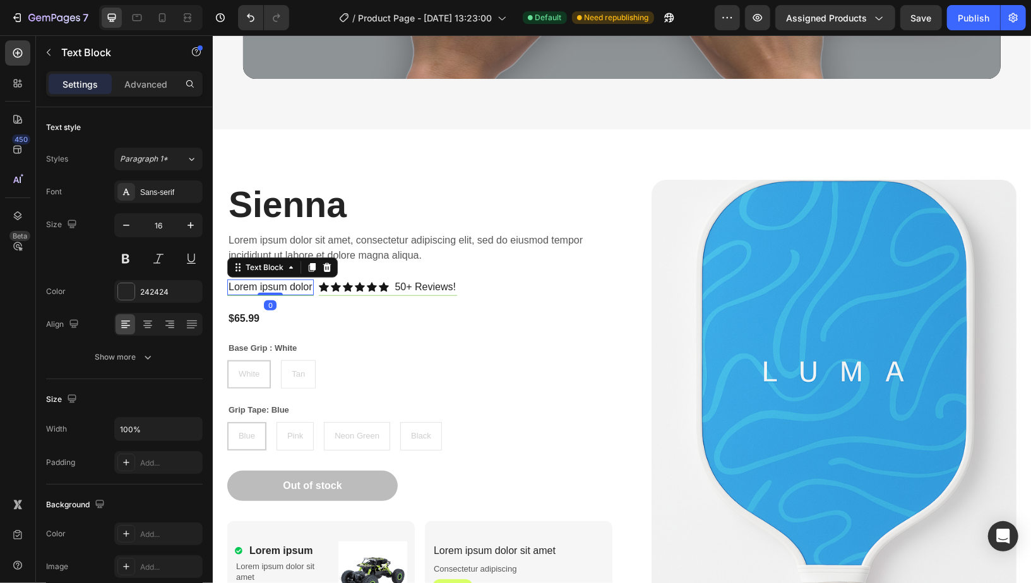
click at [291, 283] on p "Lorem ipsum dolor" at bounding box center [270, 286] width 84 height 13
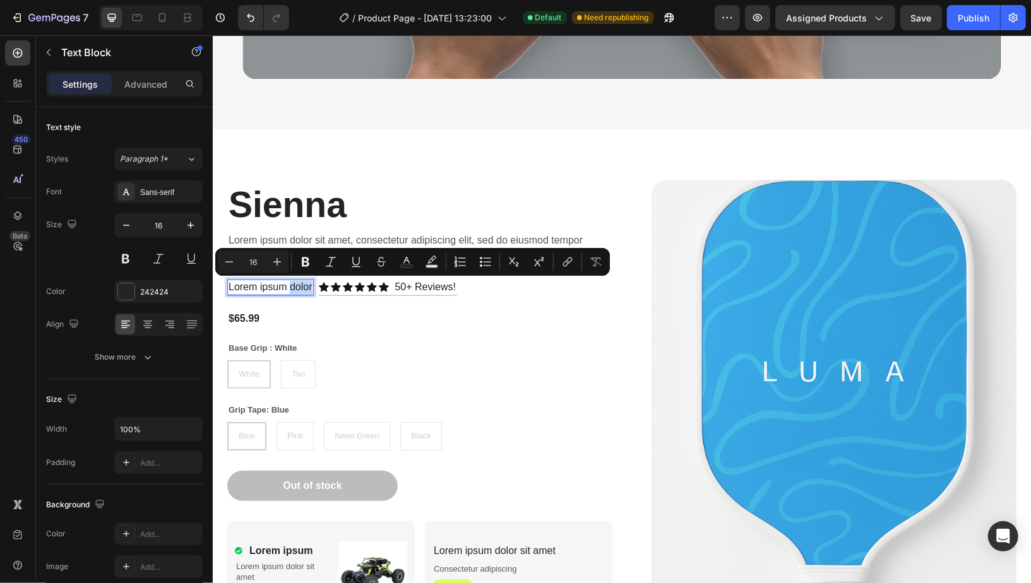
click at [291, 283] on p "Lorem ipsum dolor" at bounding box center [270, 286] width 84 height 13
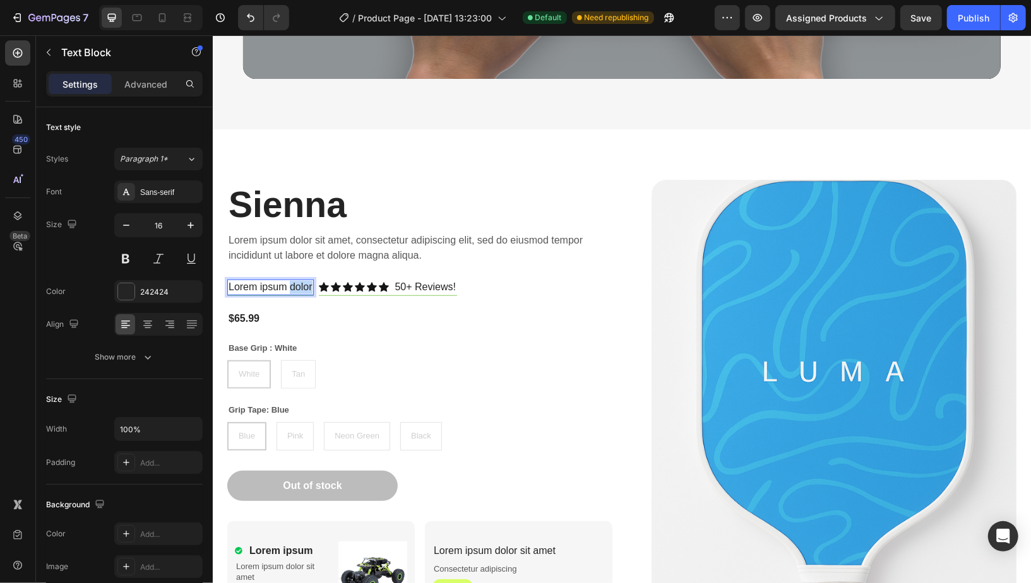
click at [291, 283] on p "Lorem ipsum dolor" at bounding box center [270, 286] width 84 height 13
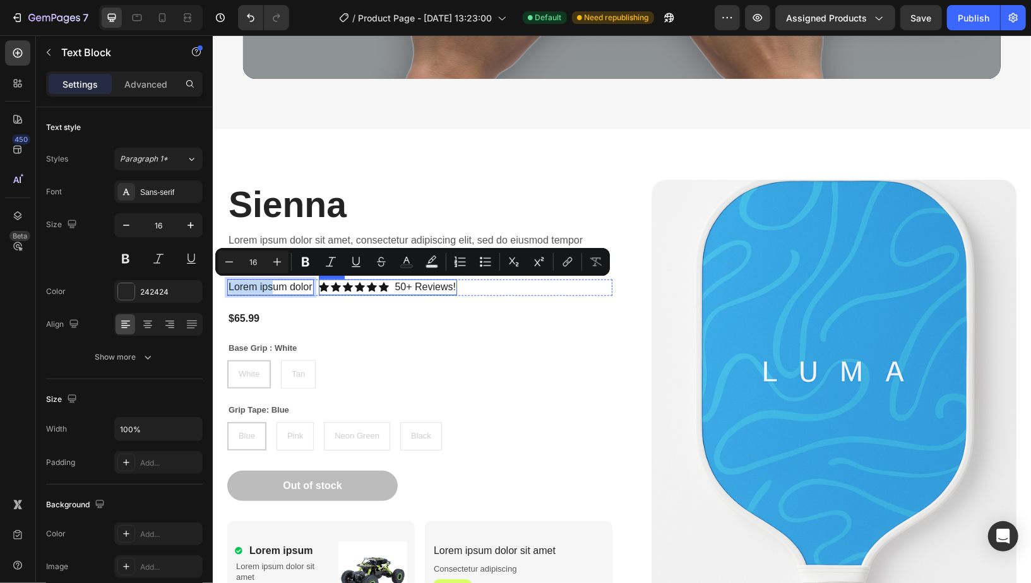
drag, startPoint x: 270, startPoint y: 285, endPoint x: 326, endPoint y: 277, distance: 56.1
click at [326, 279] on div "Lorem ipsum dolor Text Block 0 Icon Icon Icon Icon Icon Icon Icon List 50+ Revi…" at bounding box center [419, 287] width 385 height 16
click at [282, 290] on p "Lorem ipsum dolor" at bounding box center [270, 286] width 84 height 13
drag, startPoint x: 235, startPoint y: 285, endPoint x: 304, endPoint y: 287, distance: 68.8
click at [304, 287] on p "Lorem ipsum dolor" at bounding box center [270, 286] width 84 height 13
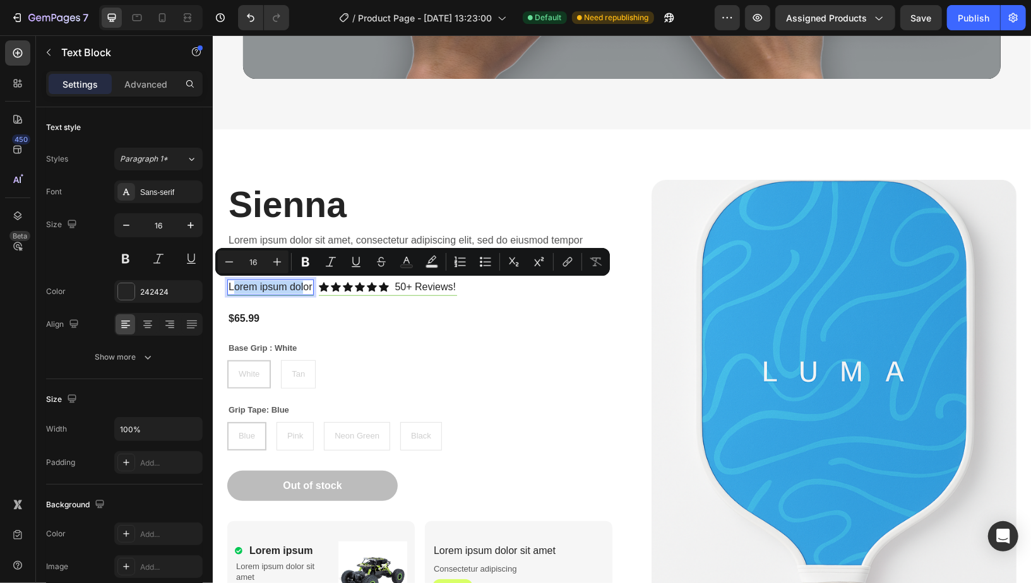
click at [304, 287] on p "Lorem ipsum dolor" at bounding box center [270, 286] width 84 height 13
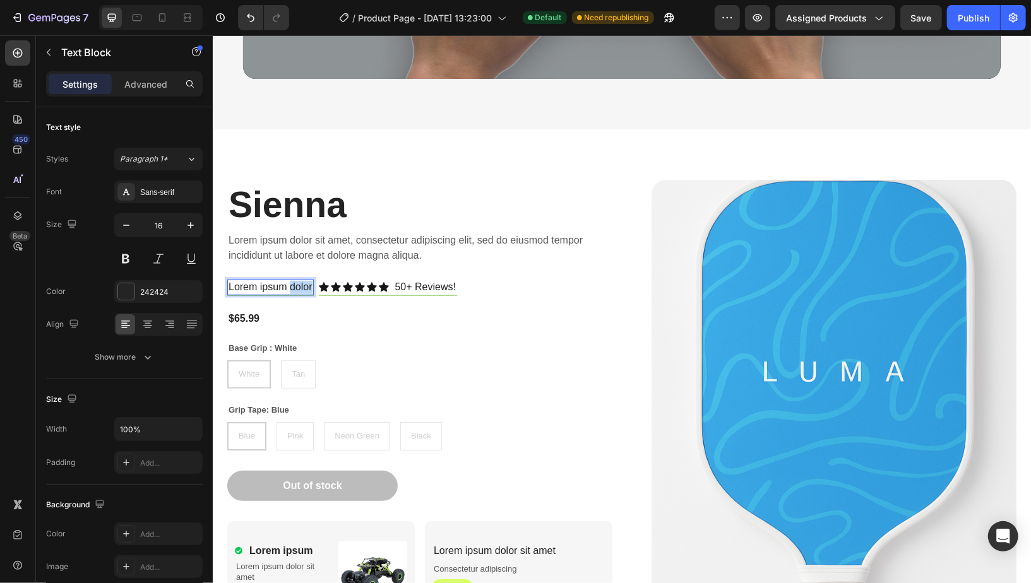
click at [304, 287] on p "Lorem ipsum dolor" at bounding box center [270, 286] width 84 height 13
click at [394, 286] on p "50+ Reviews!" at bounding box center [424, 286] width 61 height 13
click at [395, 286] on p "50+ Reviews!" at bounding box center [424, 286] width 61 height 13
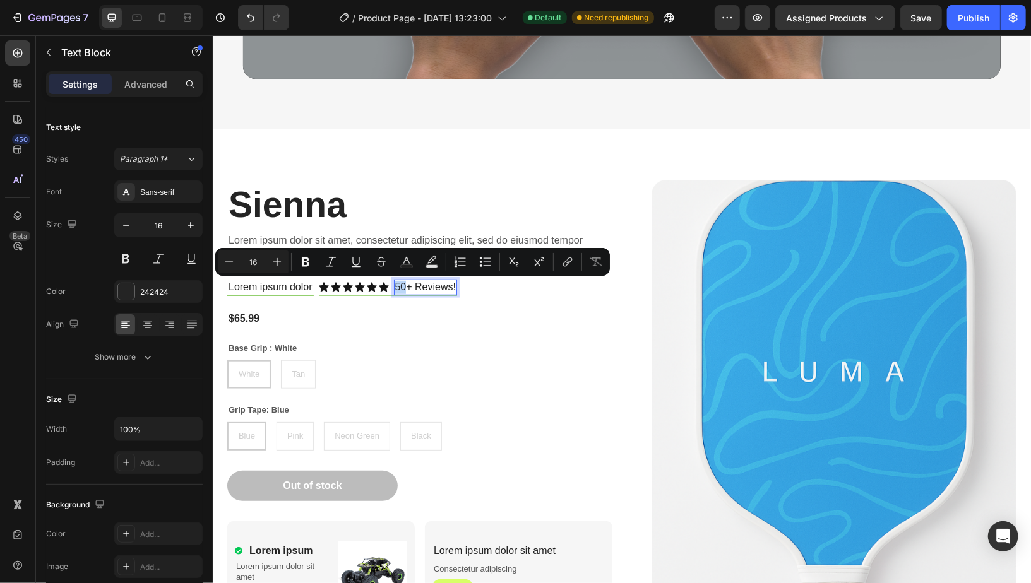
click at [395, 285] on p "50+ Reviews!" at bounding box center [424, 286] width 61 height 13
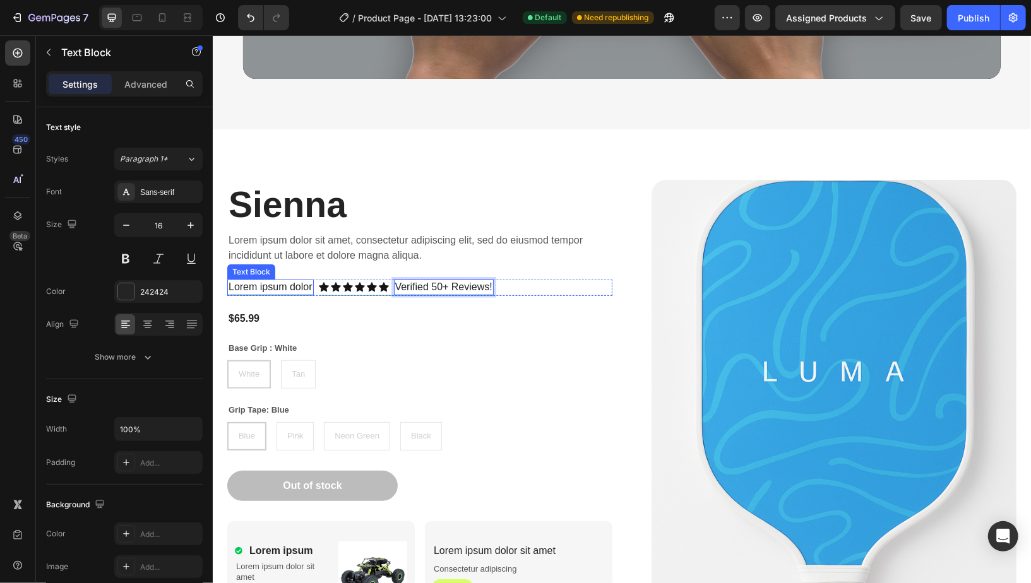
click at [254, 289] on p "Lorem ipsum dolor" at bounding box center [270, 286] width 84 height 13
click at [326, 269] on icon at bounding box center [327, 267] width 8 height 9
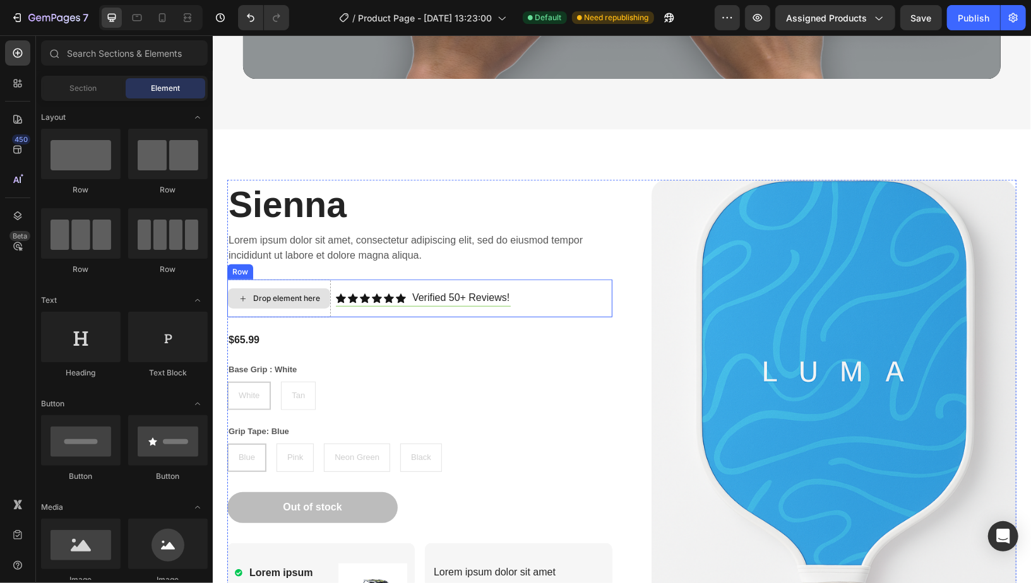
click at [295, 293] on div "Drop element here" at bounding box center [285, 298] width 67 height 10
click at [311, 294] on div "Drop element here" at bounding box center [285, 298] width 67 height 10
click at [298, 302] on div "Drop element here" at bounding box center [285, 298] width 67 height 10
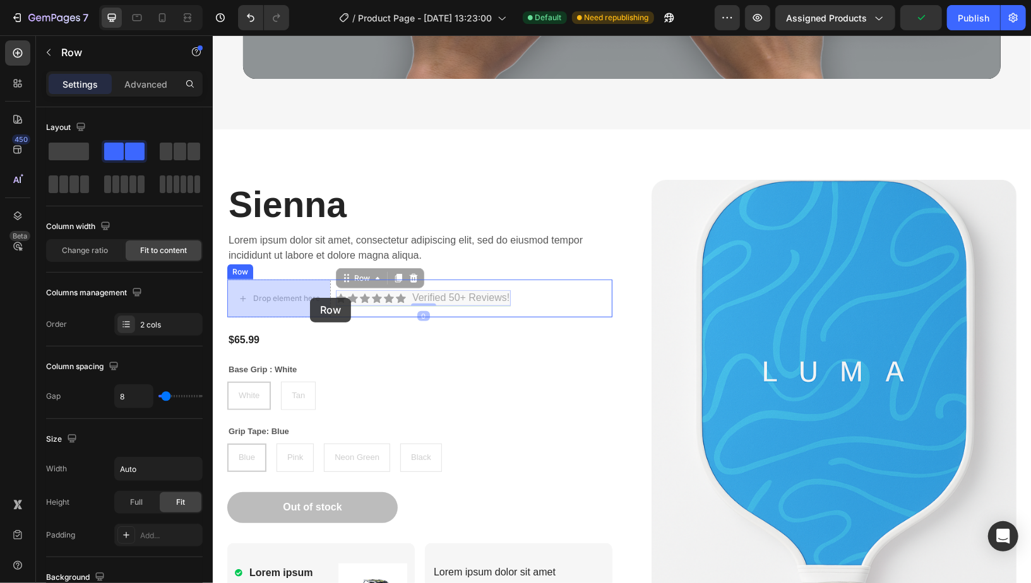
drag, startPoint x: 401, startPoint y: 303, endPoint x: 310, endPoint y: 297, distance: 91.7
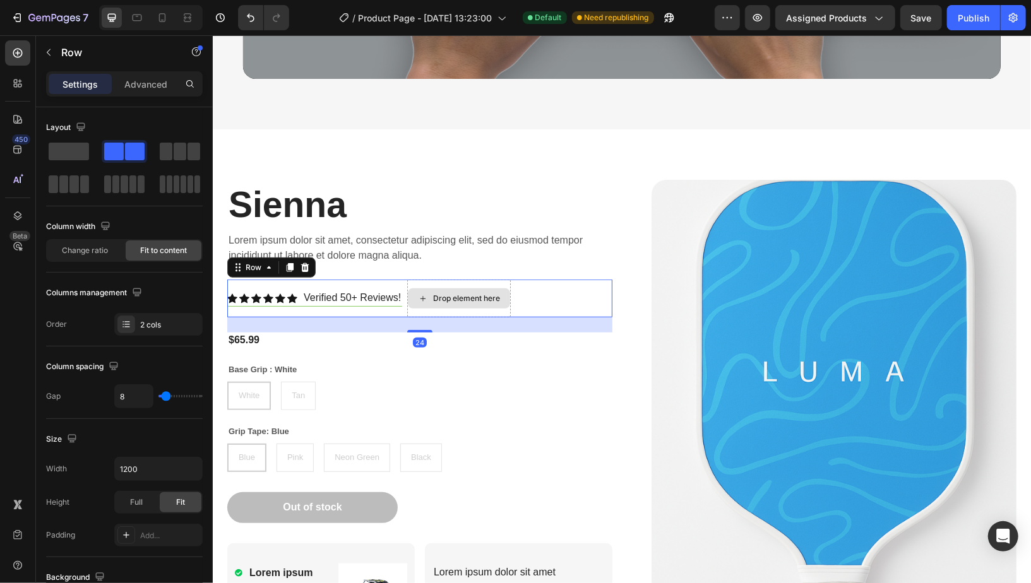
click at [463, 316] on div "Drop element here" at bounding box center [458, 298] width 104 height 38
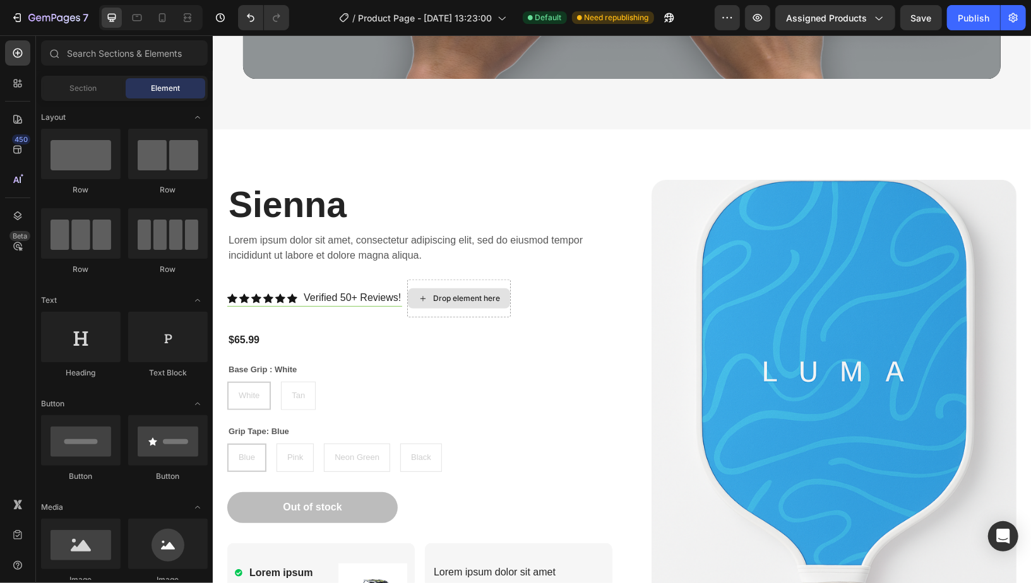
click at [469, 293] on div "Drop element here" at bounding box center [465, 298] width 67 height 10
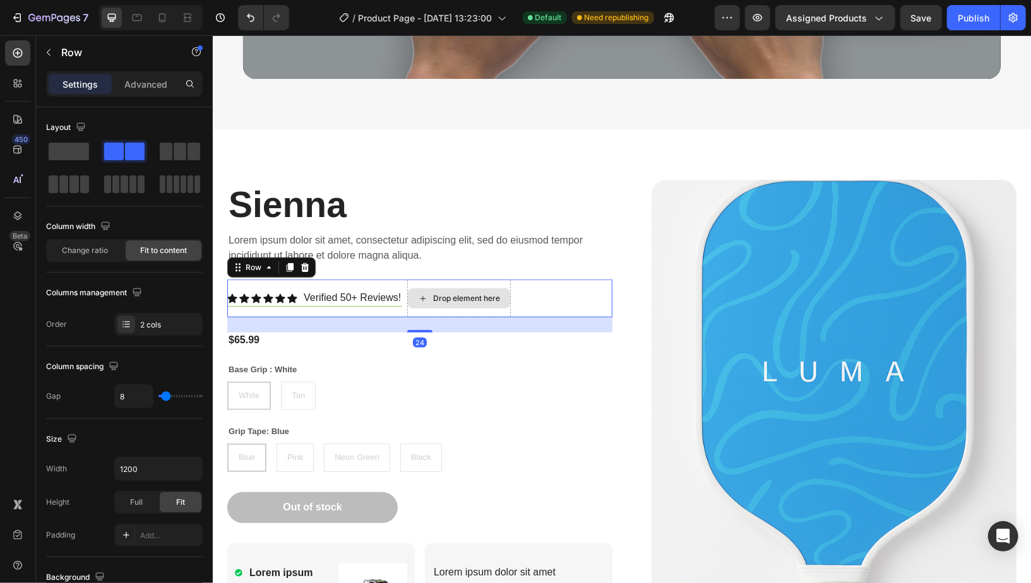
click at [444, 285] on div "Drop element here" at bounding box center [458, 298] width 104 height 38
click at [70, 153] on span at bounding box center [69, 152] width 40 height 18
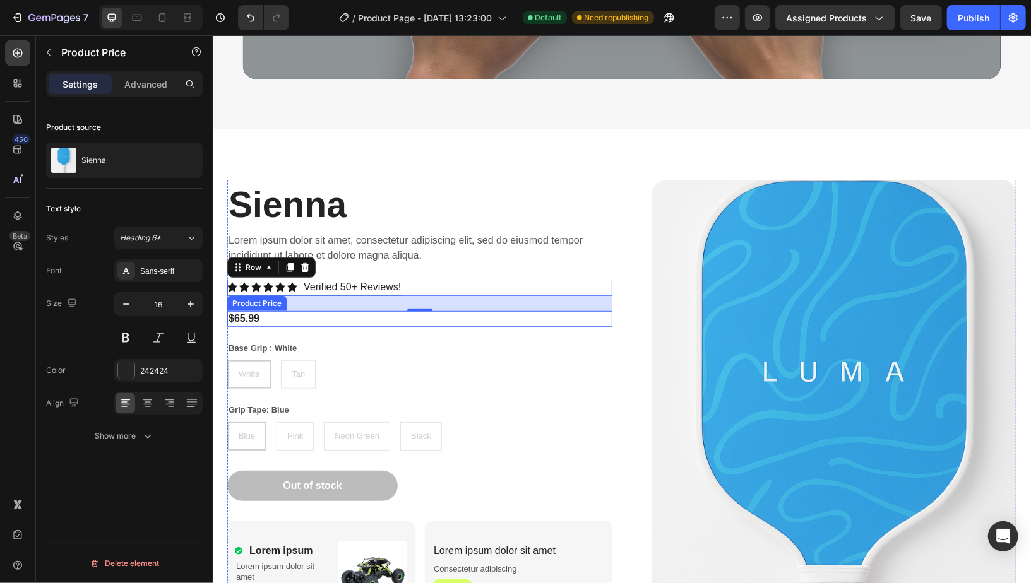
click at [363, 318] on div "$65.99" at bounding box center [419, 319] width 385 height 16
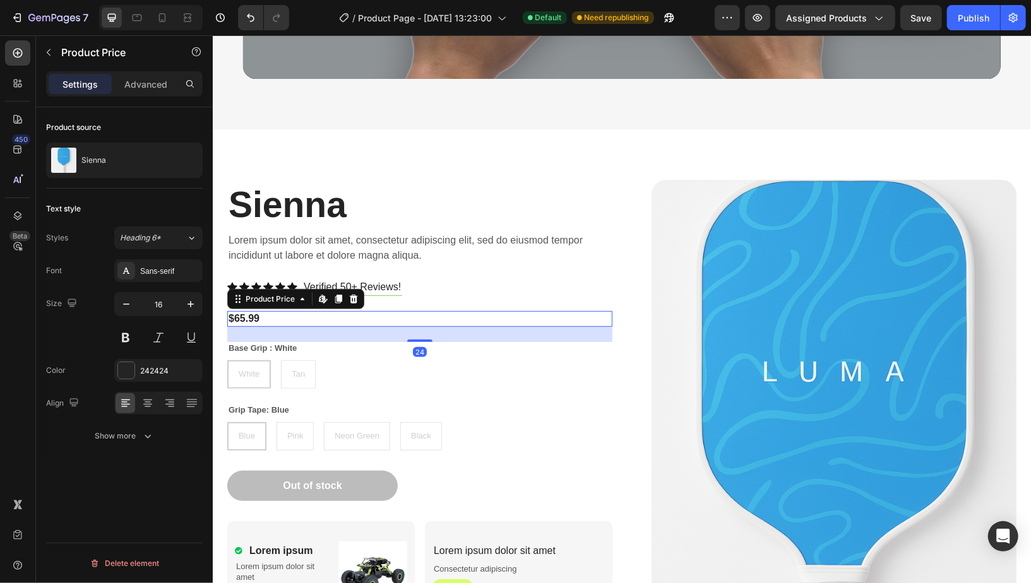
click at [297, 323] on div "$65.99" at bounding box center [419, 319] width 385 height 16
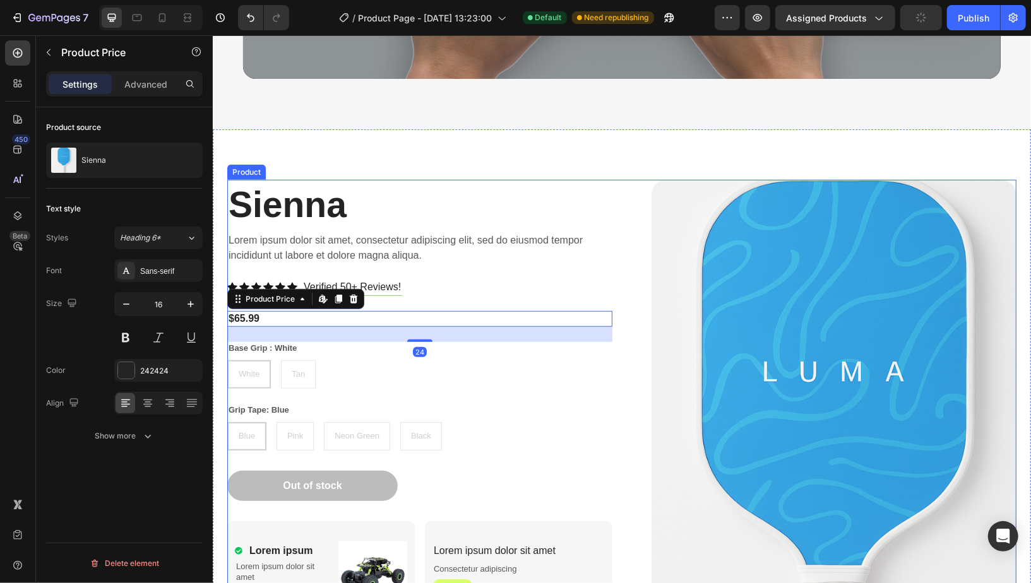
click at [440, 272] on div "⁠⁠⁠⁠⁠⁠⁠ Sienna Heading Lorem ipsum dolor sit amet, consectetur adipiscing elit,…" at bounding box center [419, 460] width 385 height 562
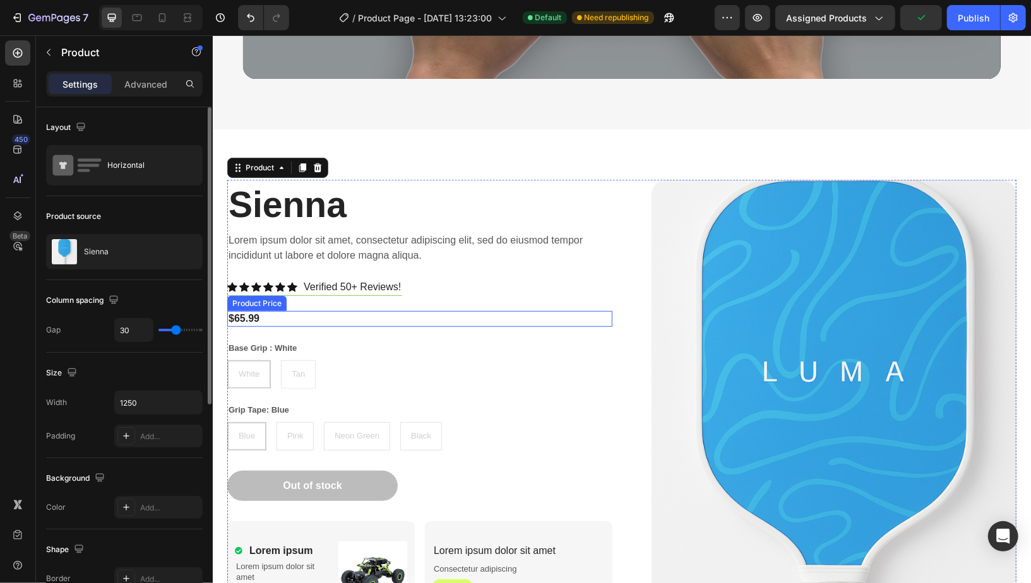
click at [363, 318] on div "$65.99" at bounding box center [419, 319] width 385 height 16
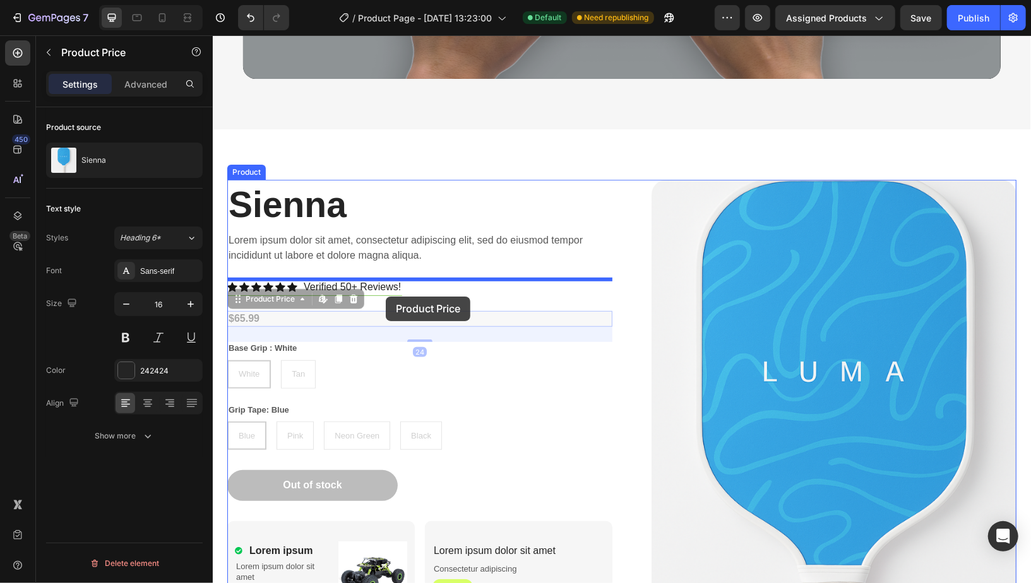
drag, startPoint x: 363, startPoint y: 318, endPoint x: 384, endPoint y: 295, distance: 31.7
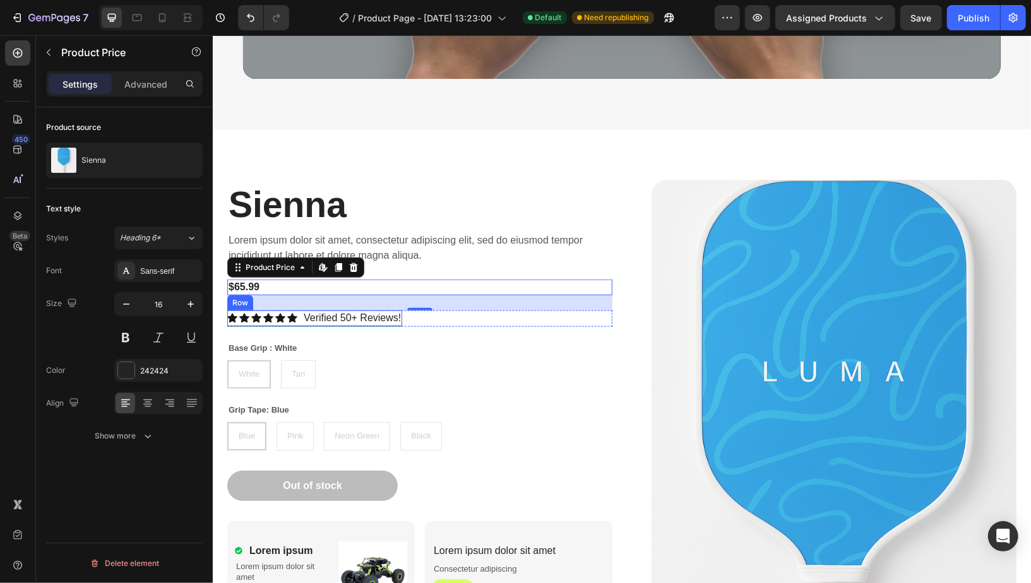
drag, startPoint x: 377, startPoint y: 302, endPoint x: 390, endPoint y: 324, distance: 26.0
click at [390, 324] on div "⁠⁠⁠⁠⁠⁠⁠ Sienna Heading Lorem ipsum dolor sit amet, consectetur adipiscing elit,…" at bounding box center [419, 460] width 385 height 562
drag, startPoint x: 427, startPoint y: 295, endPoint x: 426, endPoint y: 321, distance: 25.9
click at [426, 323] on div "⁠⁠⁠⁠⁠⁠⁠ Sienna Heading Lorem ipsum dolor sit amet, consectetur adipiscing elit,…" at bounding box center [419, 460] width 385 height 562
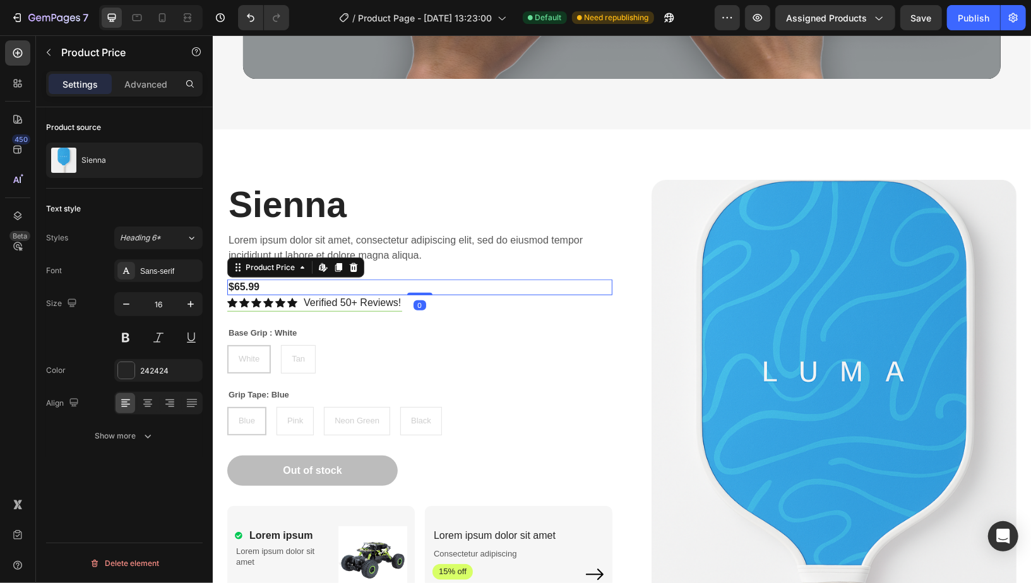
drag, startPoint x: 423, startPoint y: 307, endPoint x: 422, endPoint y: 273, distance: 34.1
click at [422, 273] on div "⁠⁠⁠⁠⁠⁠⁠ Sienna Heading Lorem ipsum dolor sit amet, consectetur adipiscing elit,…" at bounding box center [419, 460] width 385 height 562
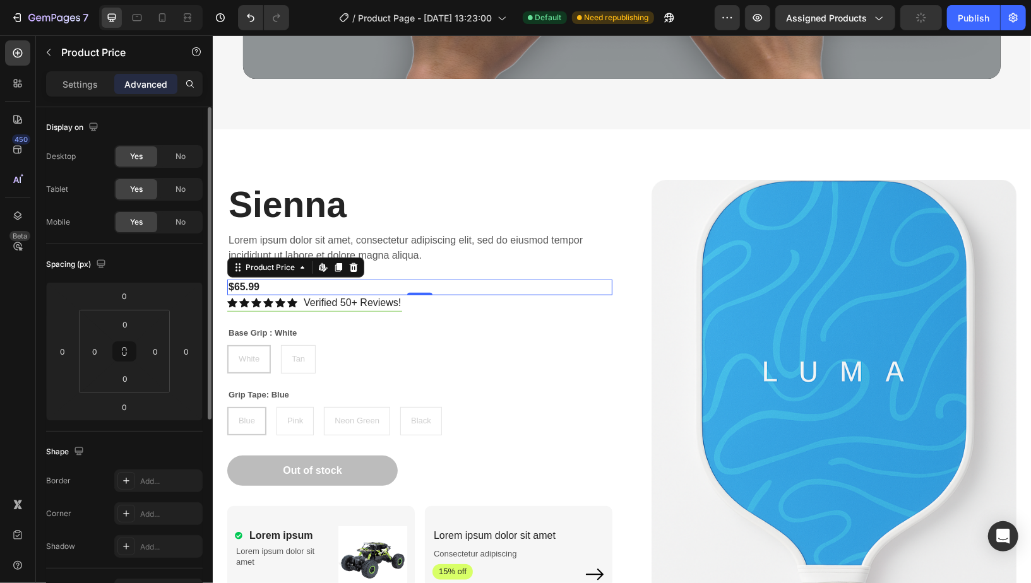
click at [246, 287] on div "$65.99" at bounding box center [419, 287] width 385 height 16
click at [243, 281] on div "$65.99" at bounding box center [419, 287] width 385 height 16
click at [242, 284] on div "$65.99" at bounding box center [419, 287] width 385 height 16
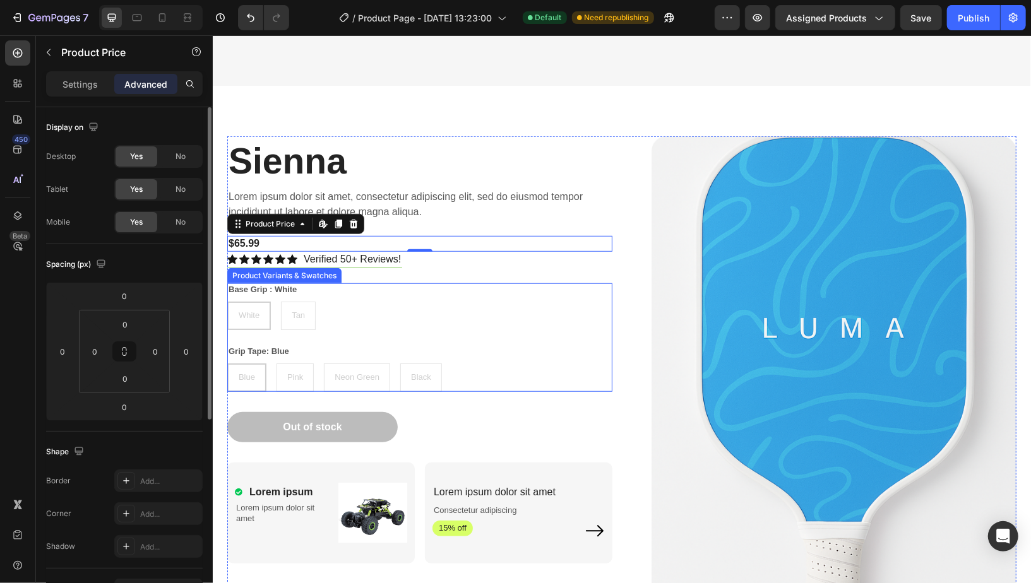
scroll to position [376, 0]
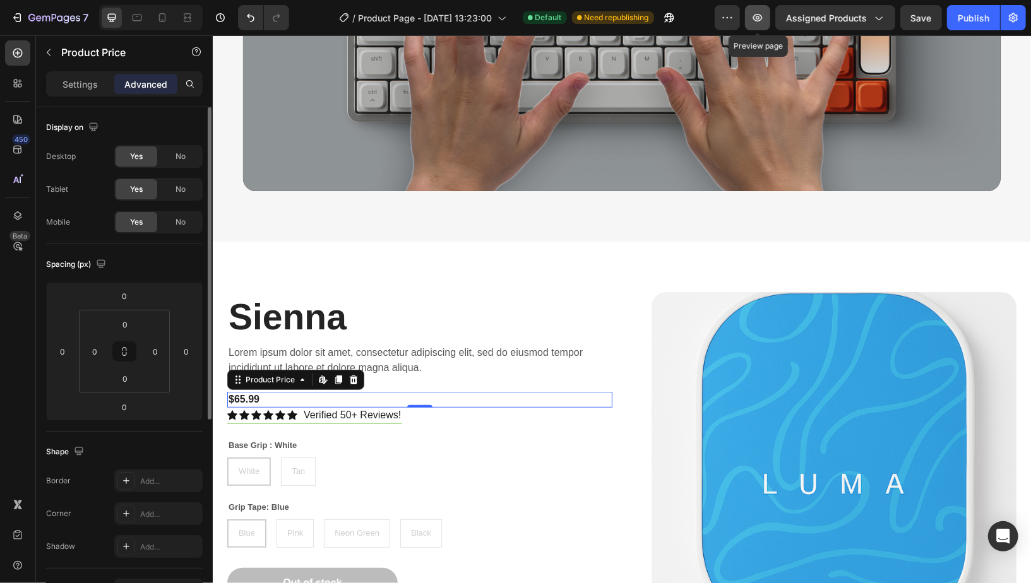
click at [762, 18] on icon "button" at bounding box center [757, 18] width 9 height 8
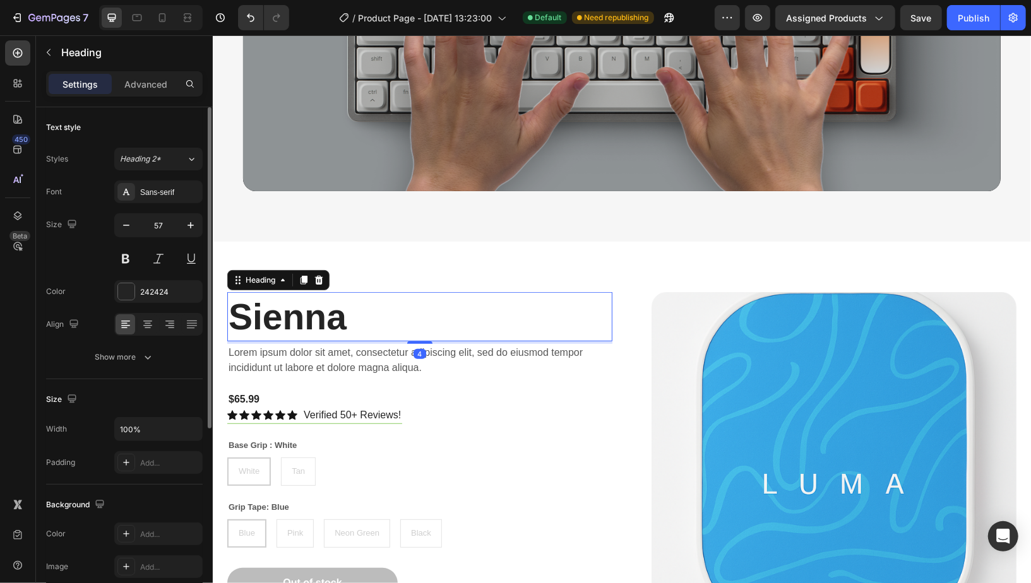
click at [312, 319] on strong "Sienna" at bounding box center [287, 316] width 118 height 40
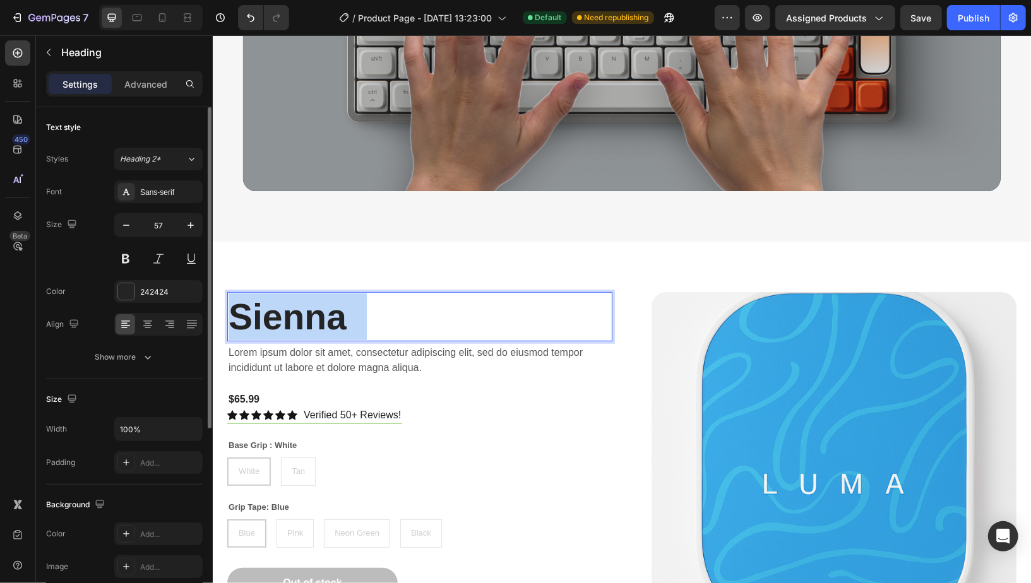
click at [312, 319] on strong "Sienna" at bounding box center [287, 316] width 118 height 40
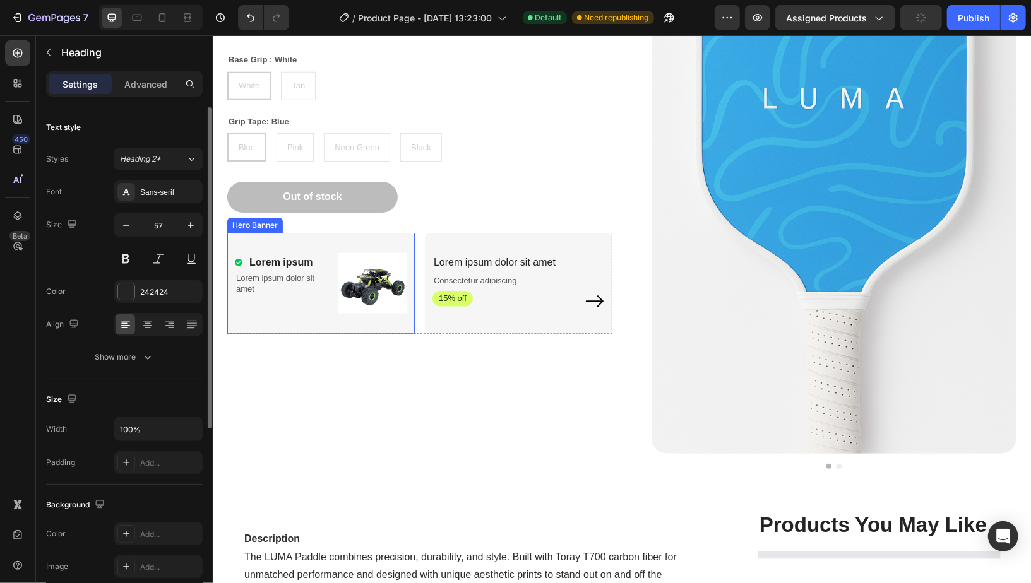
scroll to position [785, 0]
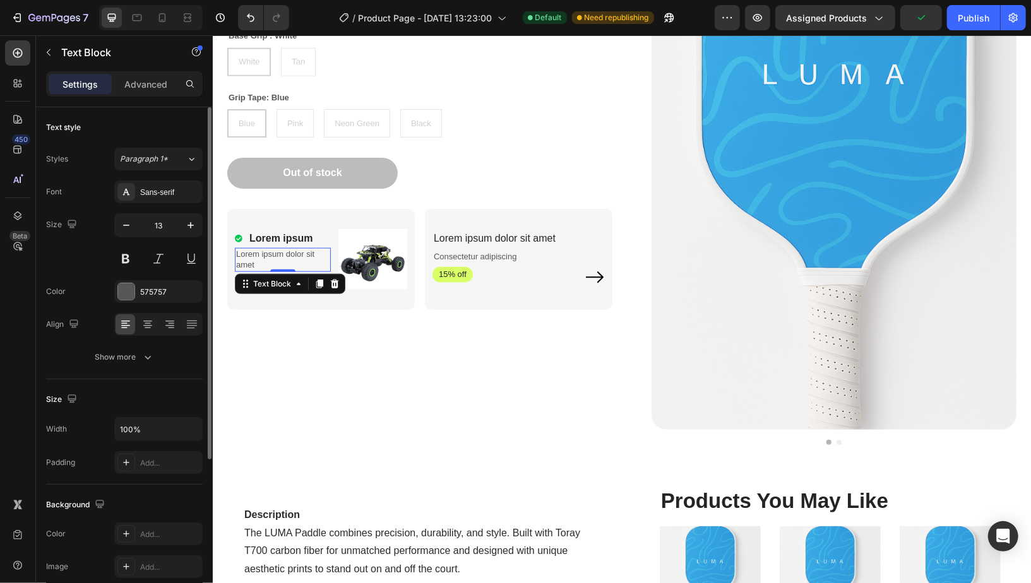
click at [303, 256] on p "Lorem ipsum dolor sit amet" at bounding box center [281, 259] width 93 height 21
click at [303, 242] on p "Lorem ipsum" at bounding box center [280, 237] width 63 height 15
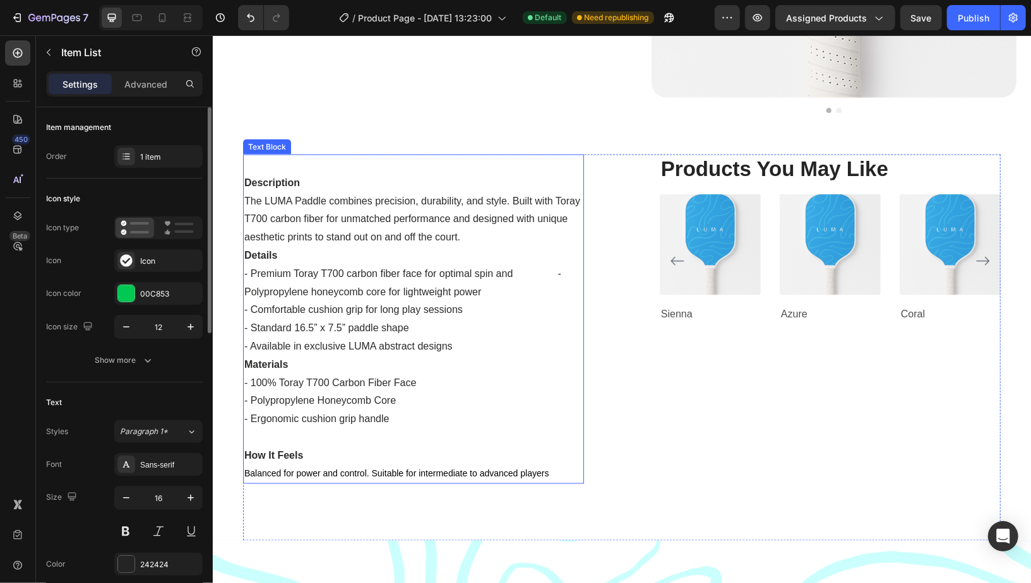
scroll to position [1130, 0]
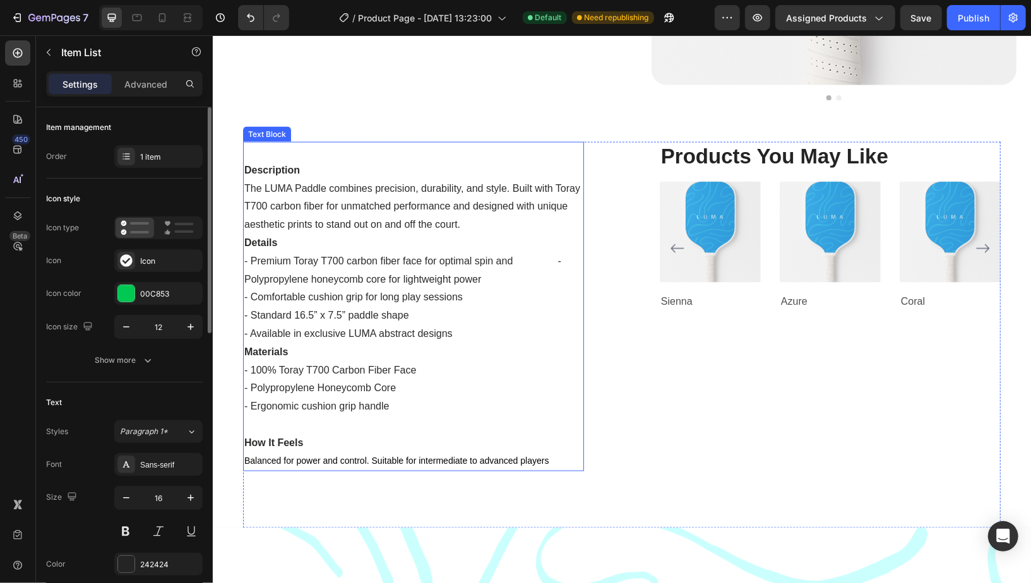
click at [269, 460] on span "Balanced for power and control. Suitable for intermediate to advanced players" at bounding box center [396, 461] width 305 height 10
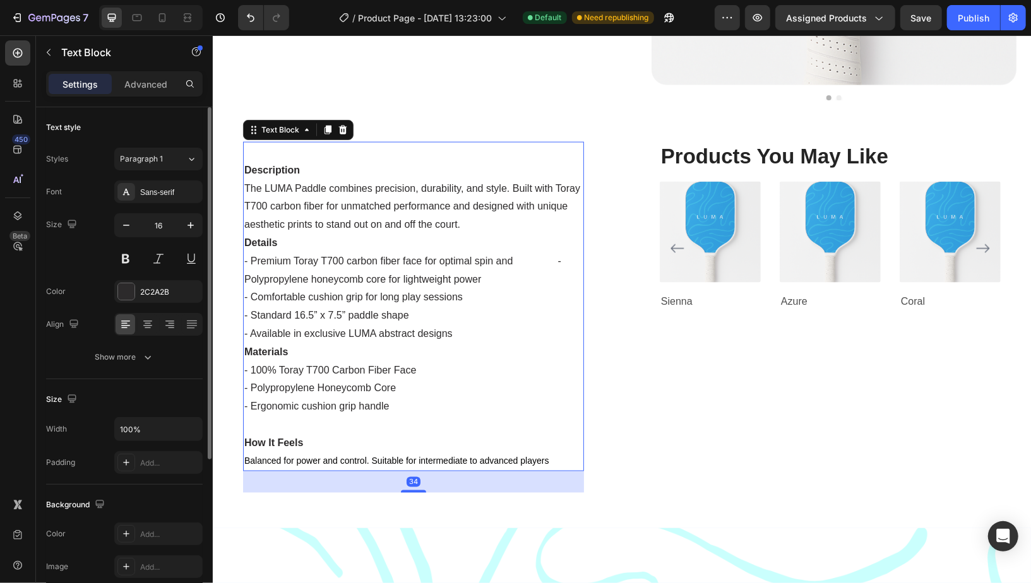
click at [269, 460] on span "Balanced for power and control. Suitable for intermediate to advanced players" at bounding box center [396, 461] width 305 height 10
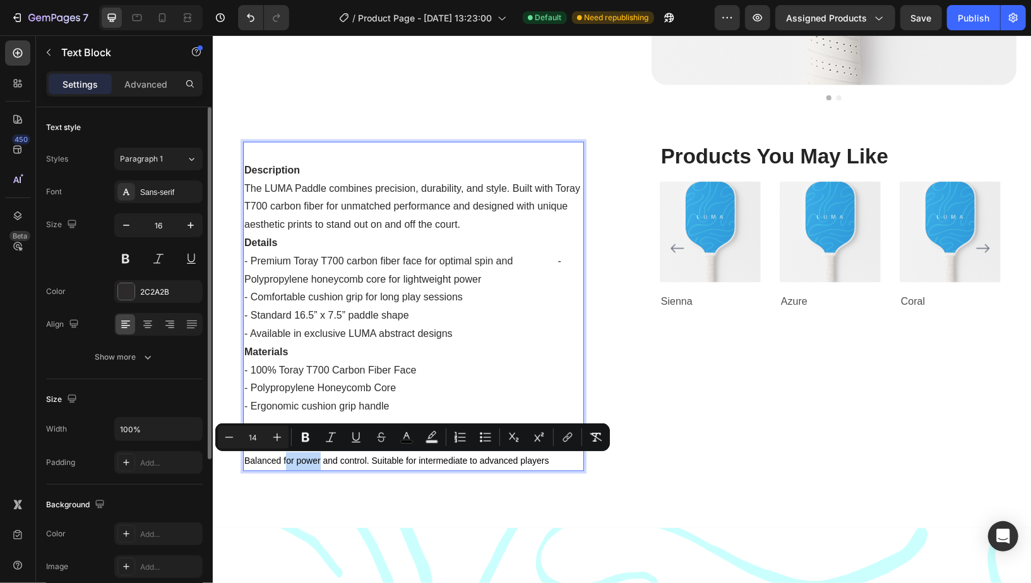
click at [269, 460] on span "Balanced for power and control. Suitable for intermediate to advanced players" at bounding box center [396, 461] width 305 height 10
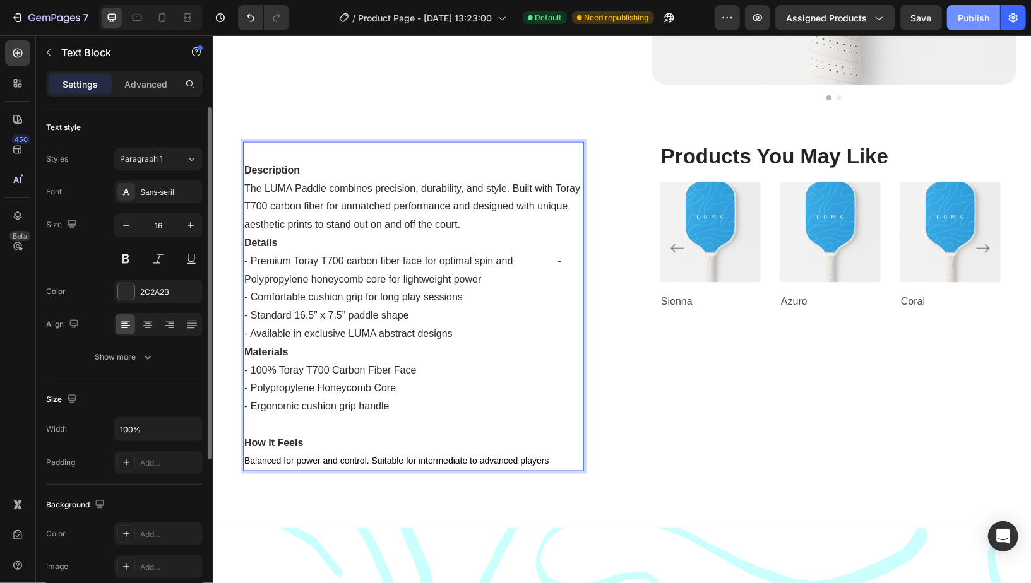
click at [982, 21] on div "Publish" at bounding box center [973, 17] width 32 height 13
click at [248, 461] on span "Balanced for power and control. Suitable for intermediate to advanced players" at bounding box center [396, 461] width 305 height 10
click at [970, 20] on div "Publish" at bounding box center [973, 17] width 32 height 13
